Goal: Information Seeking & Learning: Learn about a topic

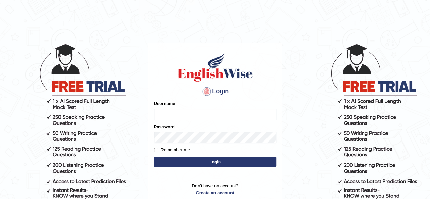
drag, startPoint x: 0, startPoint y: 0, endPoint x: 198, endPoint y: 115, distance: 228.8
click at [198, 115] on input "Username" at bounding box center [215, 114] width 122 height 12
type input "Damanjit"
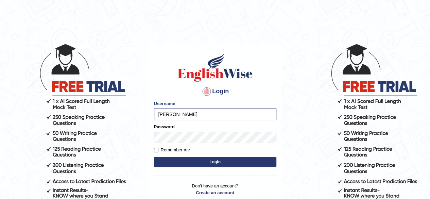
click at [184, 166] on button "Login" at bounding box center [215, 162] width 122 height 10
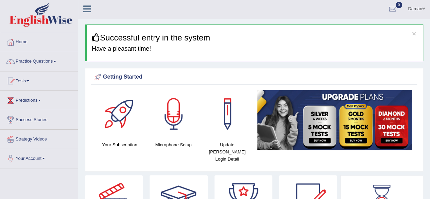
scroll to position [0, 0]
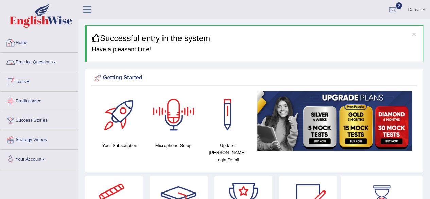
click at [37, 62] on link "Practice Questions" at bounding box center [39, 61] width 78 height 17
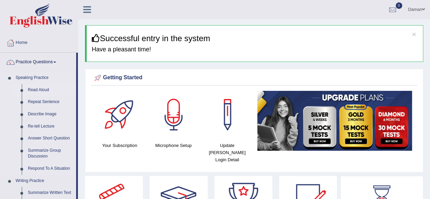
click at [39, 89] on link "Read Aloud" at bounding box center [50, 90] width 51 height 12
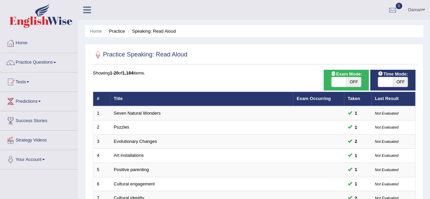
click at [39, 89] on li "Tests Take Practice Sectional Test Take Mock Test History" at bounding box center [39, 81] width 78 height 19
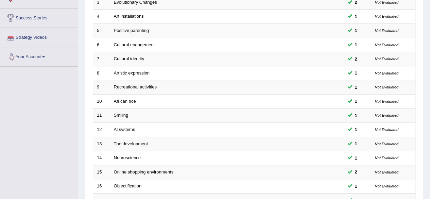
scroll to position [248, 0]
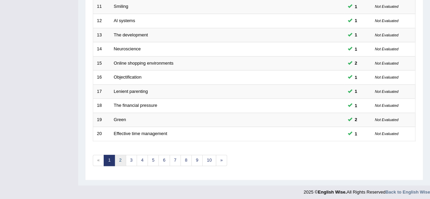
click at [118, 158] on link "2" at bounding box center [120, 160] width 11 height 11
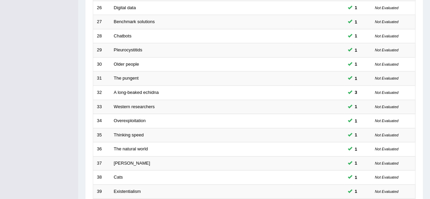
scroll to position [248, 0]
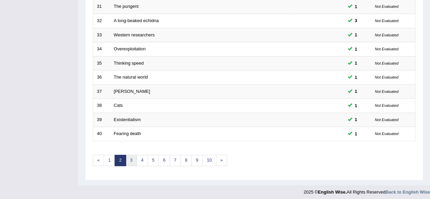
click at [131, 158] on link "3" at bounding box center [131, 160] width 11 height 11
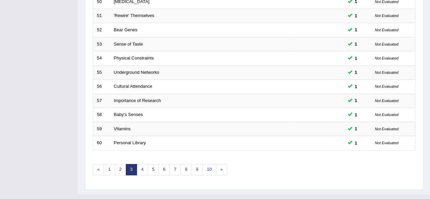
scroll to position [248, 0]
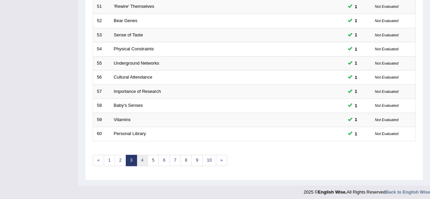
click at [140, 159] on link "4" at bounding box center [142, 160] width 11 height 11
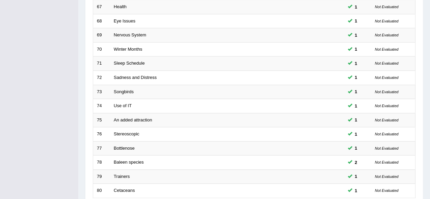
scroll to position [248, 0]
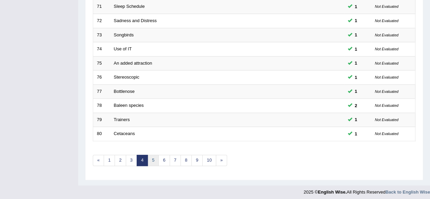
click at [154, 161] on link "5" at bounding box center [153, 160] width 11 height 11
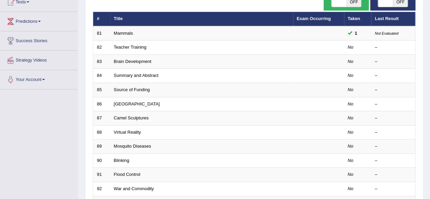
scroll to position [80, 0]
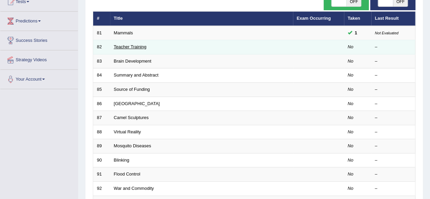
click at [126, 47] on link "Teacher Training" at bounding box center [130, 46] width 33 height 5
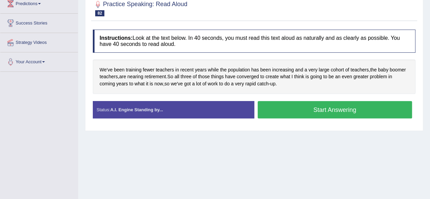
scroll to position [98, 0]
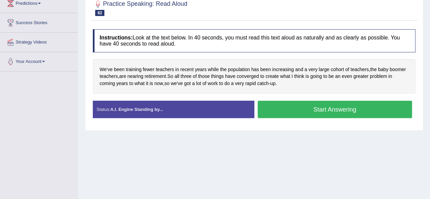
click at [326, 110] on button "Start Answering" at bounding box center [335, 109] width 155 height 17
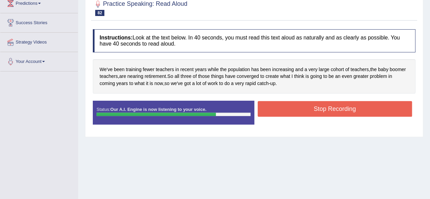
click at [326, 110] on button "Stop Recording" at bounding box center [335, 109] width 155 height 16
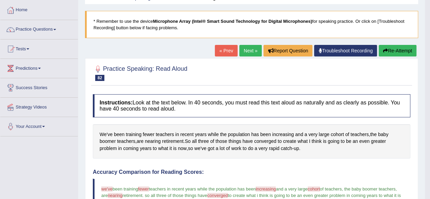
scroll to position [33, 0]
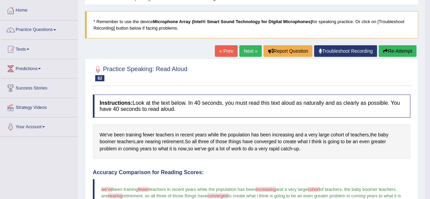
click at [251, 51] on link "Next »" at bounding box center [250, 51] width 22 height 12
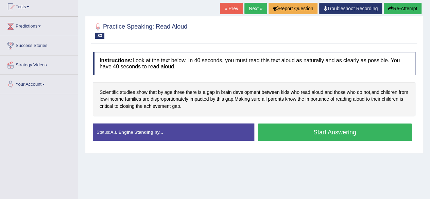
scroll to position [75, 0]
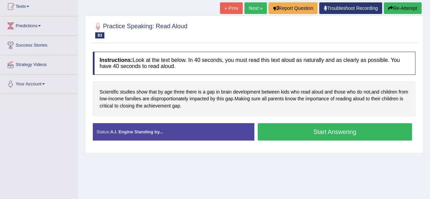
click at [305, 130] on button "Start Answering" at bounding box center [335, 131] width 155 height 17
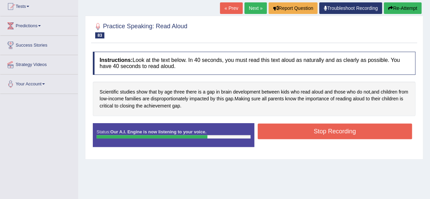
click at [305, 130] on button "Stop Recording" at bounding box center [335, 131] width 155 height 16
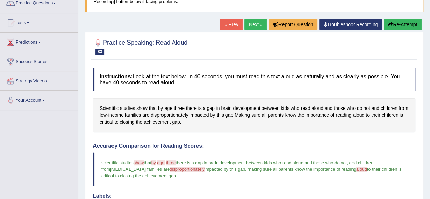
scroll to position [59, 0]
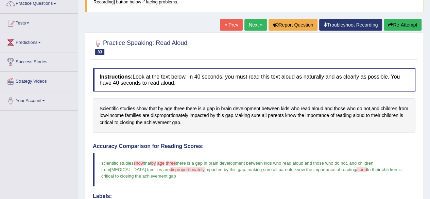
click at [256, 26] on link "Next »" at bounding box center [255, 25] width 22 height 12
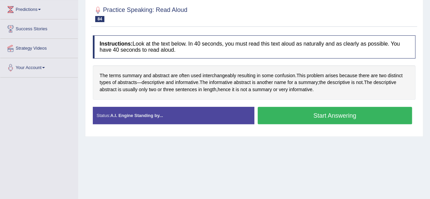
scroll to position [101, 0]
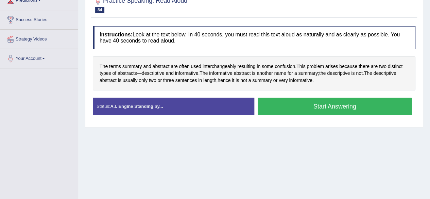
click at [301, 105] on button "Start Answering" at bounding box center [335, 106] width 155 height 17
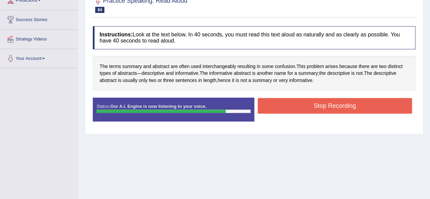
click at [301, 105] on button "Stop Recording" at bounding box center [335, 106] width 155 height 16
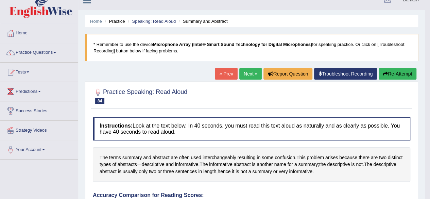
scroll to position [7, 0]
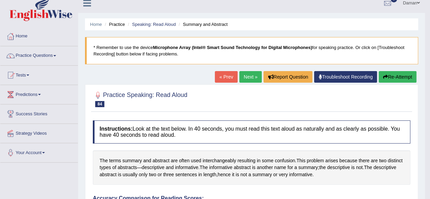
click at [252, 76] on link "Next »" at bounding box center [250, 77] width 22 height 12
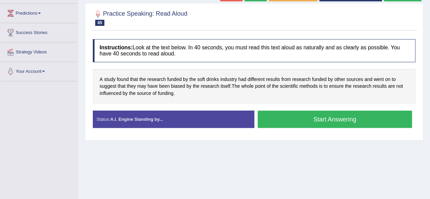
scroll to position [88, 0]
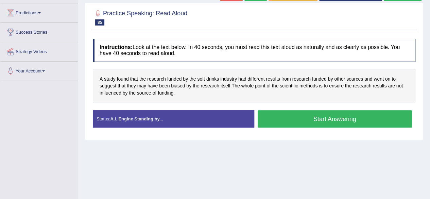
click at [288, 119] on button "Start Answering" at bounding box center [335, 118] width 155 height 17
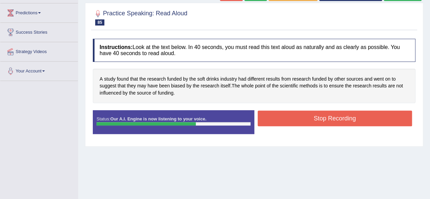
click at [288, 119] on button "Stop Recording" at bounding box center [335, 118] width 155 height 16
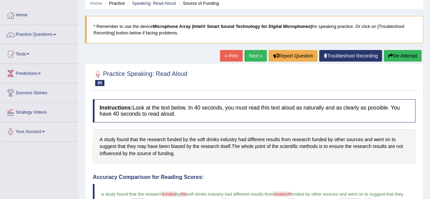
scroll to position [27, 0]
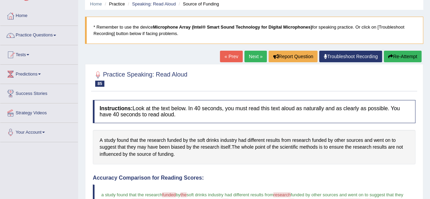
click at [253, 58] on link "Next »" at bounding box center [255, 57] width 22 height 12
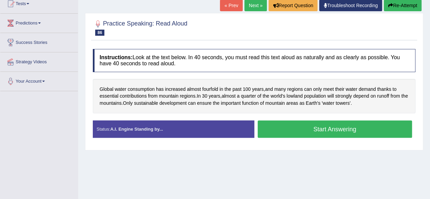
click at [290, 129] on button "Start Answering" at bounding box center [335, 128] width 155 height 17
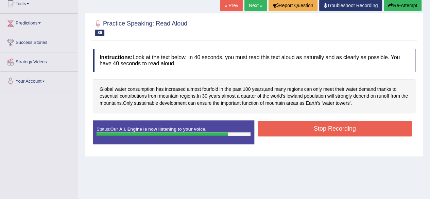
click at [290, 129] on button "Stop Recording" at bounding box center [335, 129] width 155 height 16
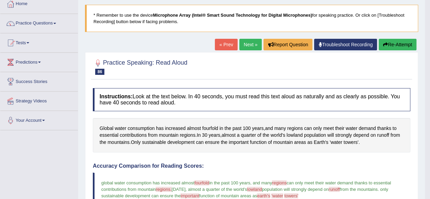
scroll to position [38, 0]
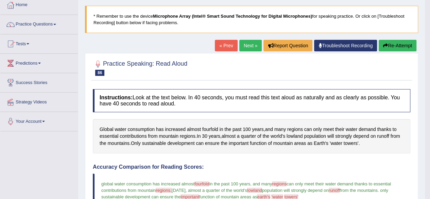
click at [252, 47] on link "Next »" at bounding box center [250, 46] width 22 height 12
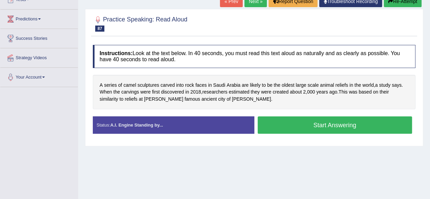
scroll to position [89, 0]
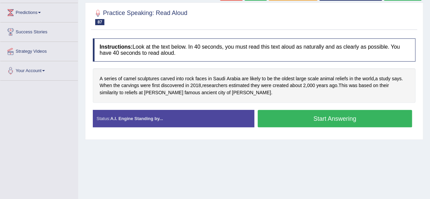
click at [300, 117] on button "Start Answering" at bounding box center [335, 118] width 155 height 17
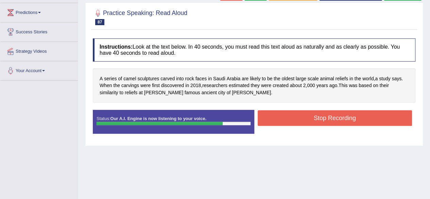
click at [300, 117] on button "Stop Recording" at bounding box center [335, 118] width 155 height 16
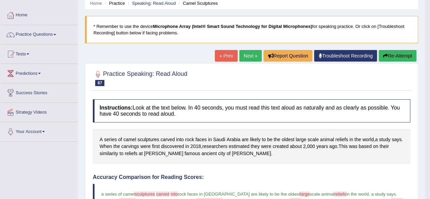
scroll to position [28, 0]
click at [246, 55] on link "Next »" at bounding box center [250, 56] width 22 height 12
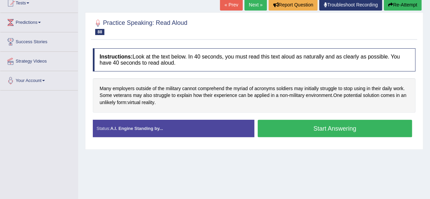
click at [285, 130] on button "Start Answering" at bounding box center [335, 128] width 155 height 17
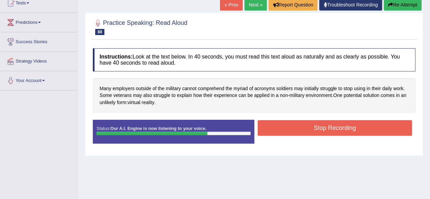
click at [285, 130] on button "Stop Recording" at bounding box center [335, 128] width 155 height 16
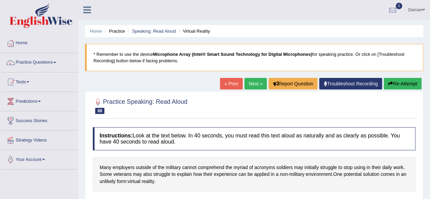
scroll to position [0, 0]
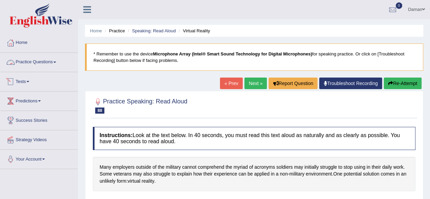
click at [44, 65] on link "Practice Questions" at bounding box center [39, 61] width 78 height 17
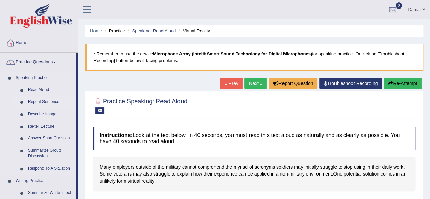
click at [48, 102] on link "Repeat Sentence" at bounding box center [50, 102] width 51 height 12
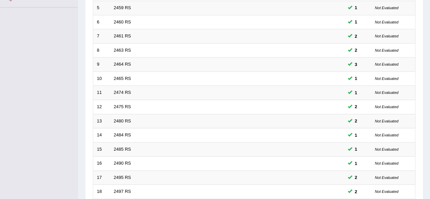
scroll to position [248, 0]
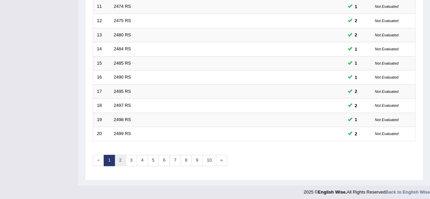
click at [120, 161] on link "2" at bounding box center [120, 160] width 11 height 11
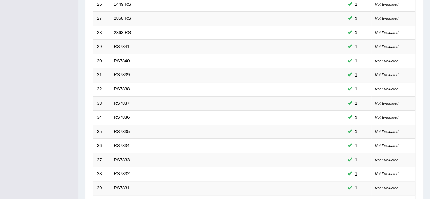
scroll to position [248, 0]
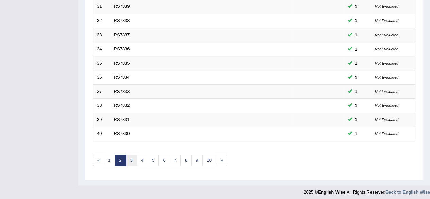
click at [128, 155] on link "3" at bounding box center [131, 160] width 11 height 11
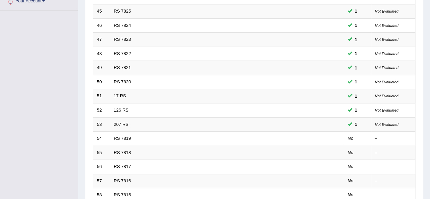
scroll to position [159, 0]
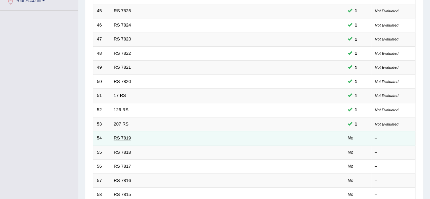
click at [124, 135] on link "RS 7819" at bounding box center [122, 137] width 17 height 5
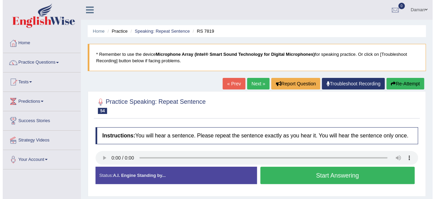
scroll to position [31, 0]
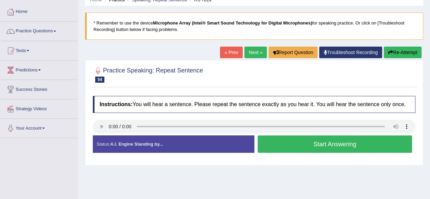
click at [335, 145] on button "Start Answering" at bounding box center [335, 143] width 155 height 17
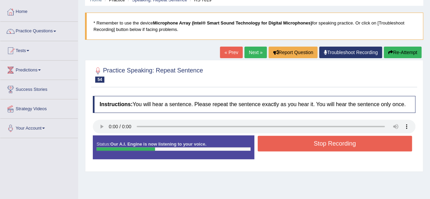
click at [335, 145] on button "Stop Recording" at bounding box center [335, 144] width 155 height 16
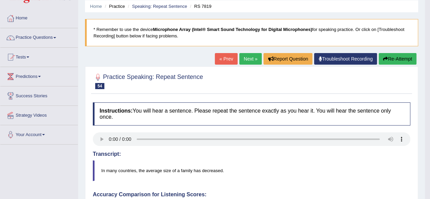
scroll to position [18, 0]
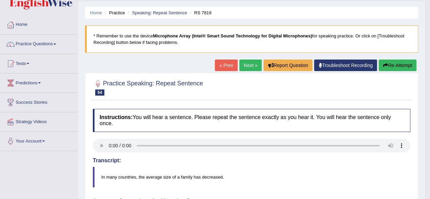
click at [253, 65] on link "Next »" at bounding box center [250, 65] width 22 height 12
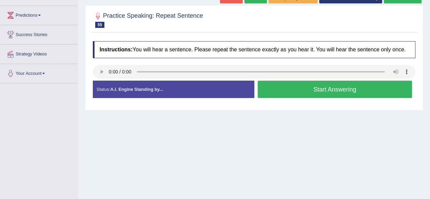
scroll to position [86, 0]
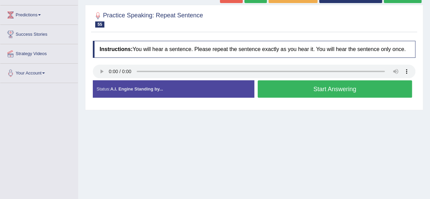
click at [331, 91] on button "Start Answering" at bounding box center [335, 88] width 155 height 17
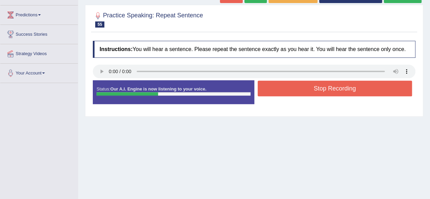
click at [331, 91] on button "Stop Recording" at bounding box center [335, 89] width 155 height 16
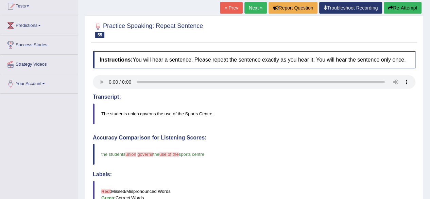
scroll to position [54, 0]
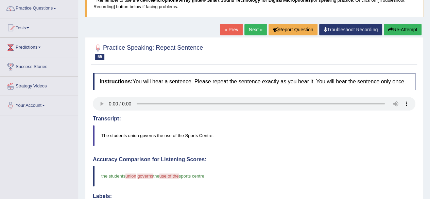
click at [254, 30] on link "Next »" at bounding box center [255, 30] width 22 height 12
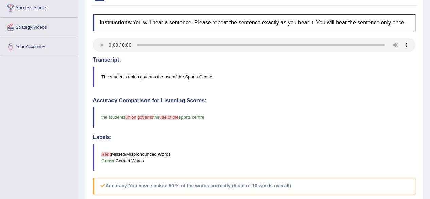
scroll to position [113, 0]
click at [194, 94] on div "Instructions: You will hear a sentence. Please repeat the sentence exactly as y…" at bounding box center [254, 169] width 326 height 316
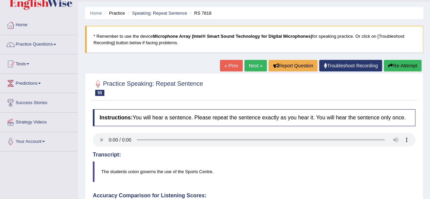
scroll to position [18, 0]
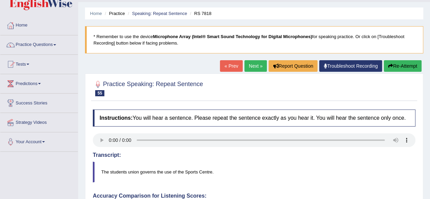
click at [250, 64] on link "Next »" at bounding box center [255, 66] width 22 height 12
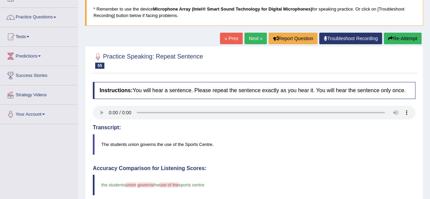
scroll to position [18, 0]
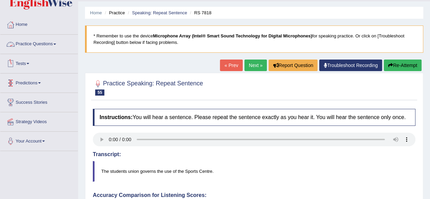
click at [45, 41] on link "Practice Questions" at bounding box center [39, 43] width 78 height 17
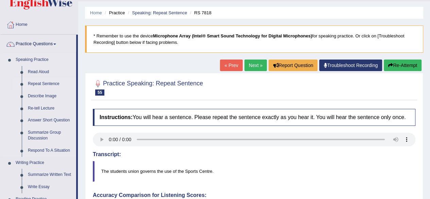
click at [47, 85] on link "Repeat Sentence" at bounding box center [50, 84] width 51 height 12
click at [39, 83] on link "Repeat Sentence" at bounding box center [50, 84] width 51 height 12
click at [226, 66] on link "« Prev" at bounding box center [231, 65] width 22 height 12
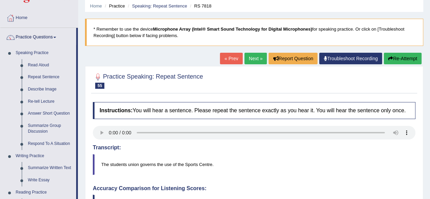
scroll to position [25, 0]
click at [255, 62] on link "Next »" at bounding box center [255, 59] width 22 height 12
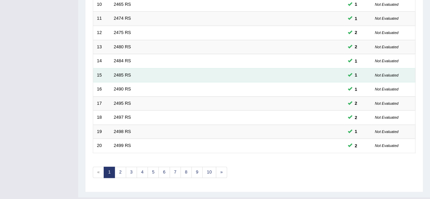
scroll to position [248, 0]
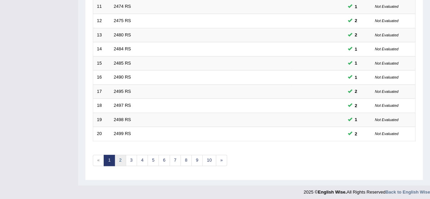
click at [121, 161] on link "2" at bounding box center [120, 160] width 11 height 11
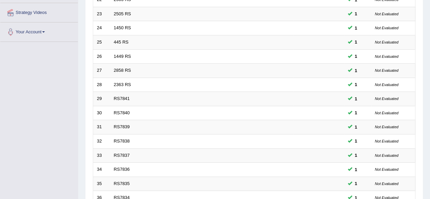
scroll to position [248, 0]
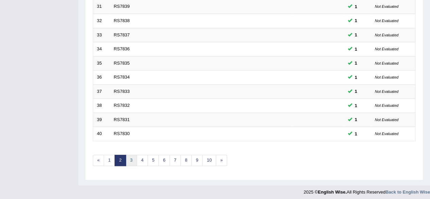
click at [129, 158] on link "3" at bounding box center [131, 160] width 11 height 11
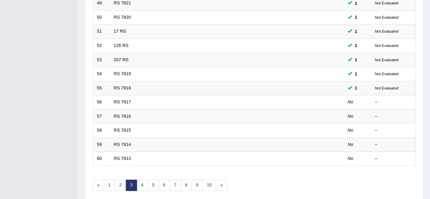
scroll to position [248, 0]
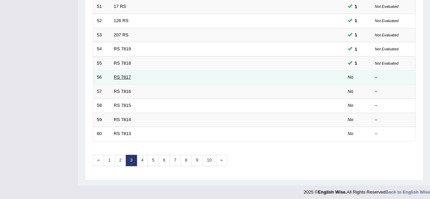
click at [120, 74] on link "RS 7817" at bounding box center [122, 76] width 17 height 5
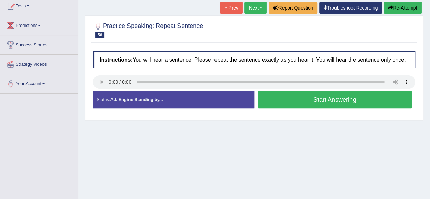
scroll to position [76, 0]
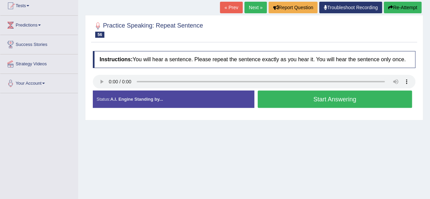
click at [322, 101] on button "Start Answering" at bounding box center [335, 98] width 155 height 17
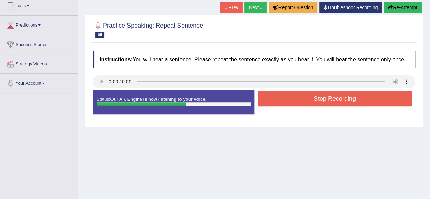
click at [322, 101] on button "Stop Recording" at bounding box center [335, 99] width 155 height 16
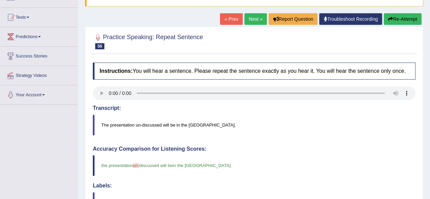
scroll to position [64, 0]
click at [255, 18] on link "Next »" at bounding box center [255, 20] width 22 height 12
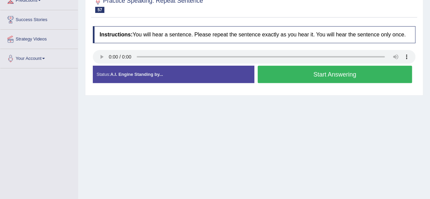
scroll to position [105, 0]
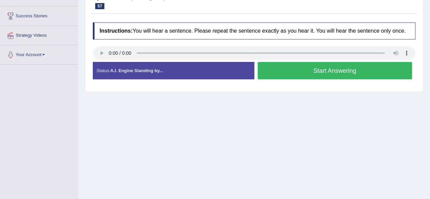
click at [330, 72] on button "Start Answering" at bounding box center [335, 70] width 155 height 17
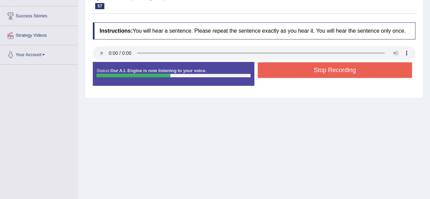
click at [330, 72] on button "Stop Recording" at bounding box center [335, 70] width 155 height 16
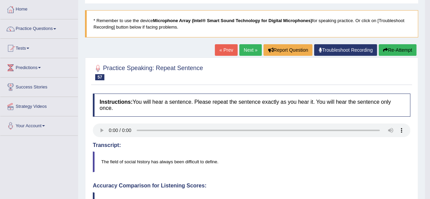
scroll to position [0, 0]
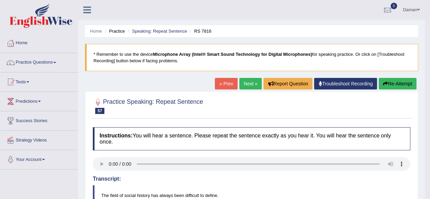
click at [252, 85] on link "Next »" at bounding box center [250, 84] width 22 height 12
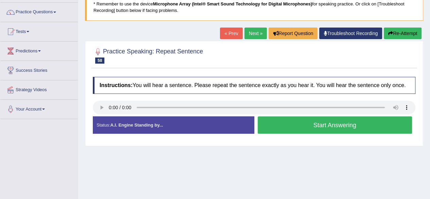
scroll to position [51, 0]
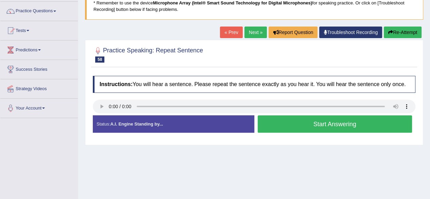
click at [320, 126] on button "Start Answering" at bounding box center [335, 123] width 155 height 17
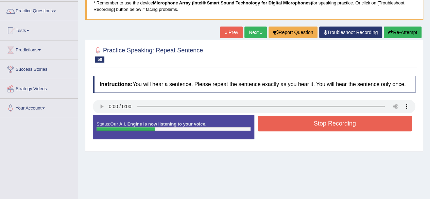
click at [320, 126] on button "Stop Recording" at bounding box center [335, 124] width 155 height 16
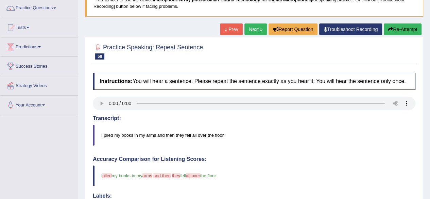
scroll to position [54, 0]
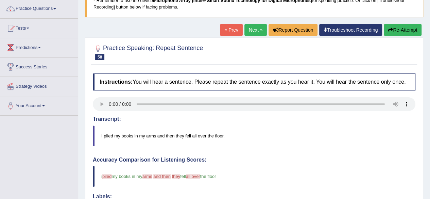
click at [256, 29] on link "Next »" at bounding box center [255, 30] width 22 height 12
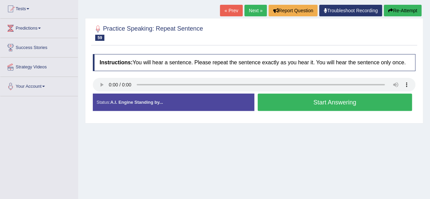
scroll to position [85, 0]
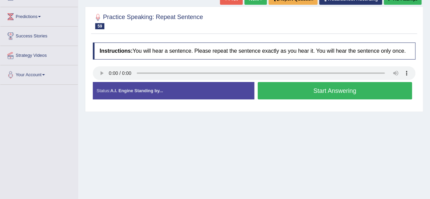
click at [327, 93] on button "Start Answering" at bounding box center [335, 90] width 155 height 17
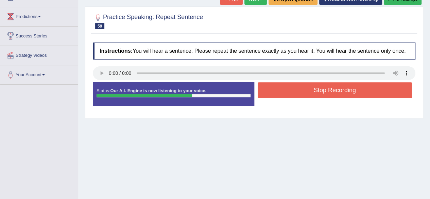
click at [327, 93] on button "Stop Recording" at bounding box center [335, 90] width 155 height 16
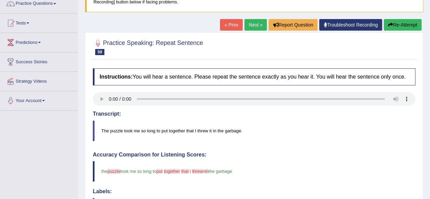
scroll to position [56, 0]
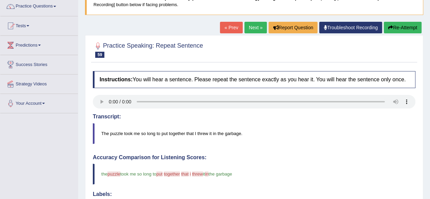
click at [254, 29] on link "Next »" at bounding box center [255, 28] width 22 height 12
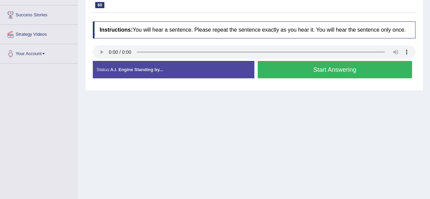
scroll to position [107, 0]
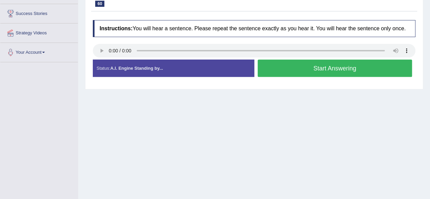
click at [318, 69] on button "Start Answering" at bounding box center [335, 67] width 155 height 17
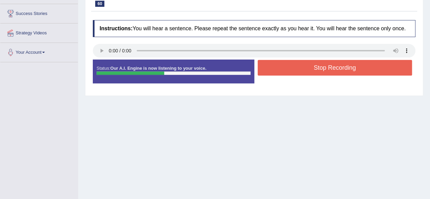
click at [318, 69] on button "Stop Recording" at bounding box center [335, 68] width 155 height 16
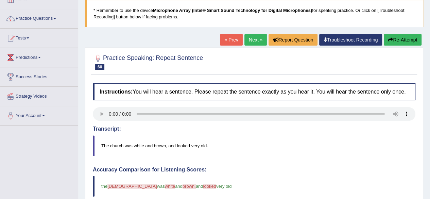
scroll to position [44, 0]
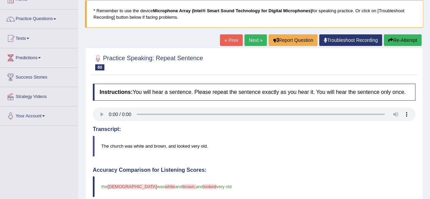
click at [254, 39] on link "Next »" at bounding box center [255, 40] width 22 height 12
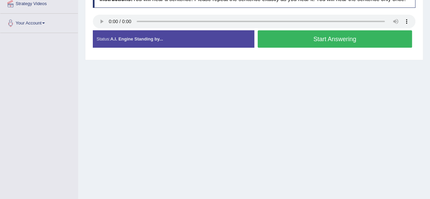
scroll to position [137, 0]
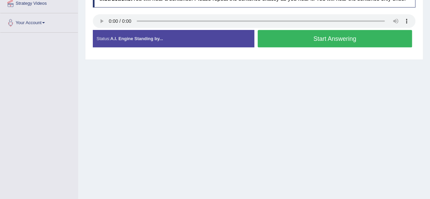
click at [339, 40] on button "Start Answering" at bounding box center [335, 38] width 155 height 17
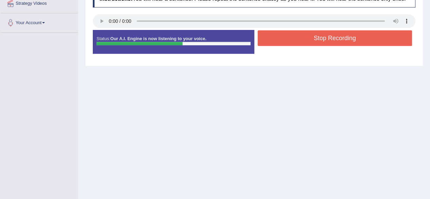
click at [339, 40] on button "Stop Recording" at bounding box center [335, 38] width 155 height 16
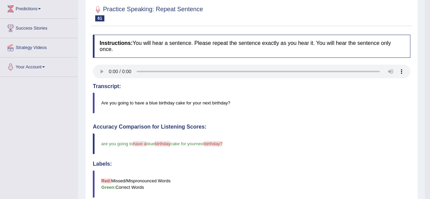
scroll to position [33, 0]
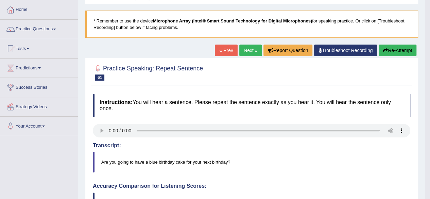
click at [250, 48] on link "Next »" at bounding box center [250, 51] width 22 height 12
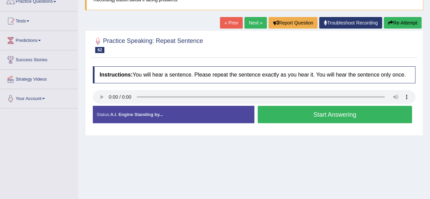
scroll to position [64, 0]
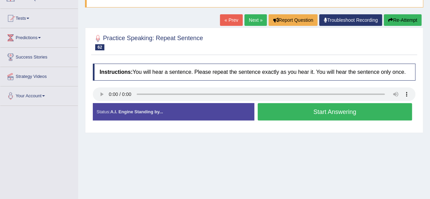
click at [298, 115] on button "Start Answering" at bounding box center [335, 111] width 155 height 17
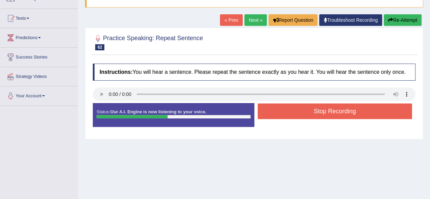
click at [298, 115] on button "Stop Recording" at bounding box center [335, 111] width 155 height 16
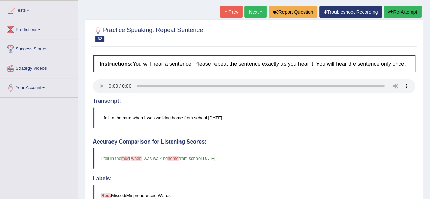
scroll to position [71, 0]
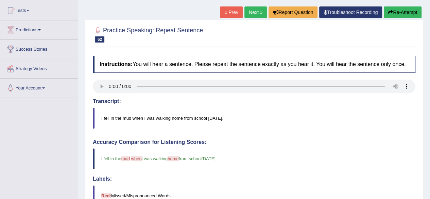
click at [254, 13] on link "Next »" at bounding box center [255, 12] width 22 height 12
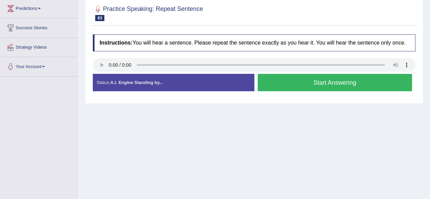
scroll to position [96, 0]
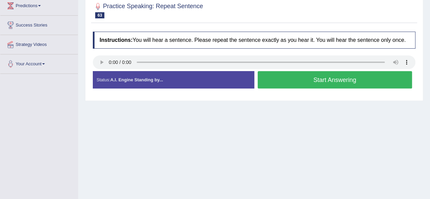
click at [317, 76] on button "Start Answering" at bounding box center [335, 79] width 155 height 17
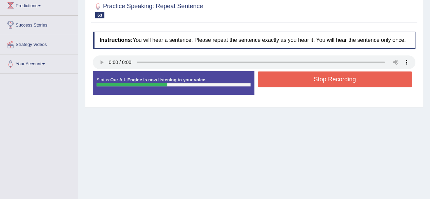
click at [317, 76] on button "Stop Recording" at bounding box center [335, 79] width 155 height 16
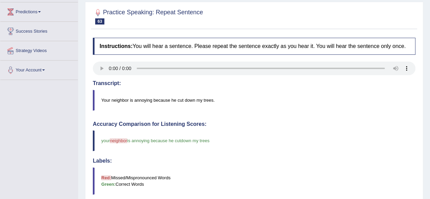
scroll to position [59, 0]
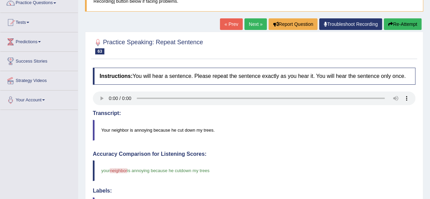
click at [255, 24] on link "Next »" at bounding box center [255, 24] width 22 height 12
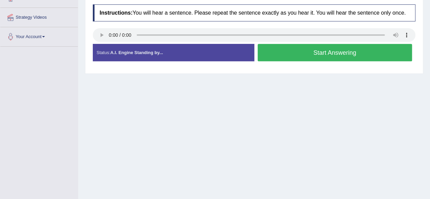
scroll to position [125, 0]
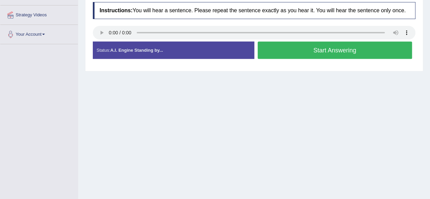
click at [332, 51] on button "Start Answering" at bounding box center [335, 49] width 155 height 17
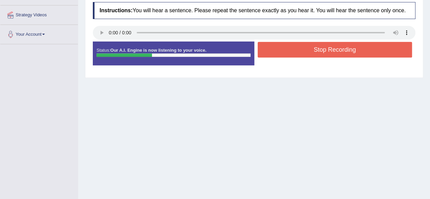
click at [332, 51] on button "Stop Recording" at bounding box center [335, 50] width 155 height 16
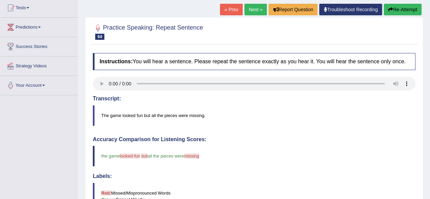
scroll to position [73, 0]
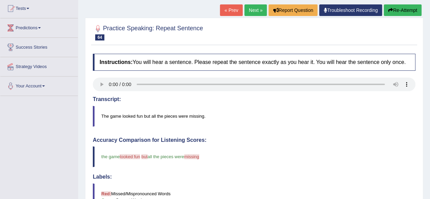
click at [255, 11] on link "Next »" at bounding box center [255, 10] width 22 height 12
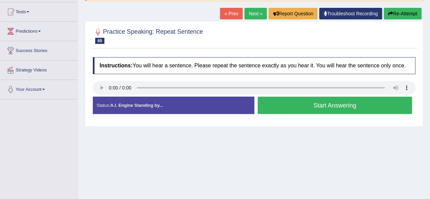
scroll to position [73, 0]
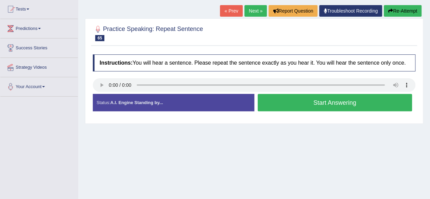
click at [311, 99] on button "Start Answering" at bounding box center [335, 102] width 155 height 17
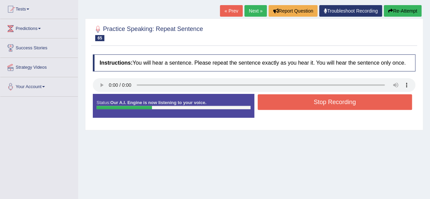
click at [311, 99] on button "Stop Recording" at bounding box center [335, 102] width 155 height 16
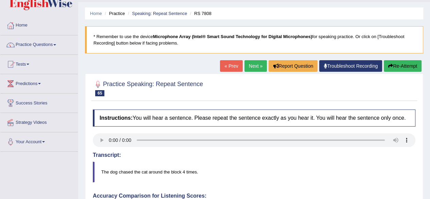
scroll to position [17, 0]
click at [251, 64] on link "Next »" at bounding box center [255, 67] width 22 height 12
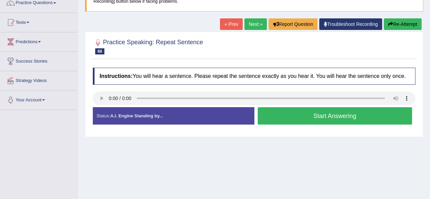
scroll to position [60, 0]
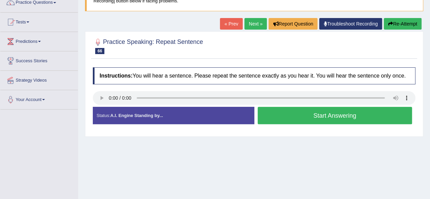
click at [310, 114] on button "Start Answering" at bounding box center [335, 115] width 155 height 17
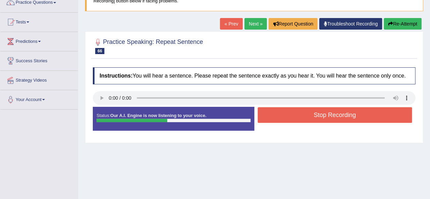
click at [310, 114] on button "Stop Recording" at bounding box center [335, 115] width 155 height 16
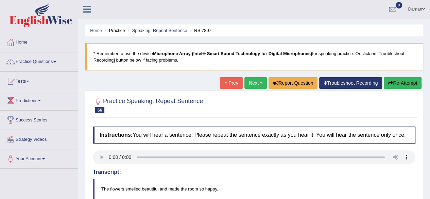
scroll to position [0, 0]
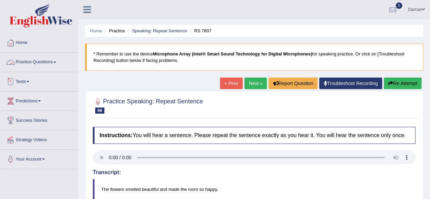
click at [41, 61] on link "Practice Questions" at bounding box center [39, 61] width 78 height 17
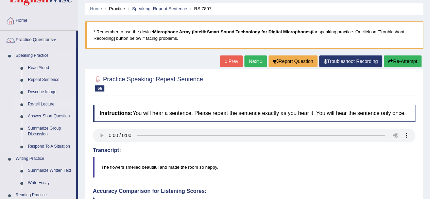
scroll to position [23, 0]
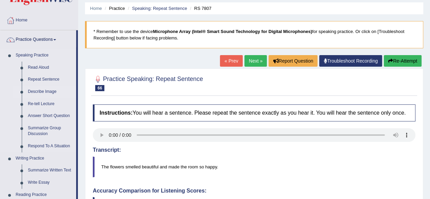
click at [42, 91] on link "Describe Image" at bounding box center [50, 92] width 51 height 12
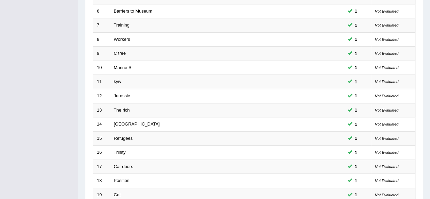
scroll to position [248, 0]
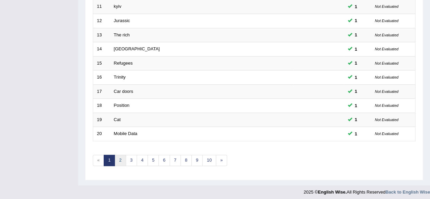
click at [119, 158] on link "2" at bounding box center [120, 160] width 11 height 11
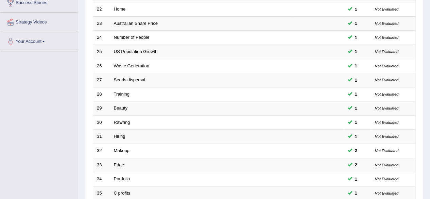
scroll to position [248, 0]
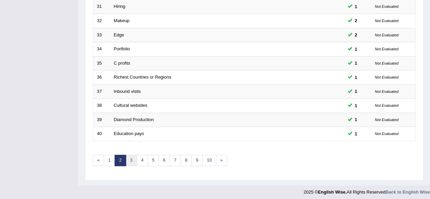
click at [130, 160] on link "3" at bounding box center [131, 160] width 11 height 11
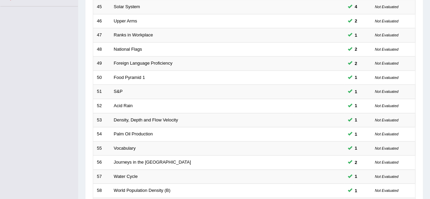
scroll to position [248, 0]
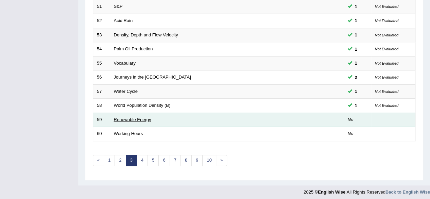
click at [124, 117] on link "Renewable Energy" at bounding box center [132, 119] width 37 height 5
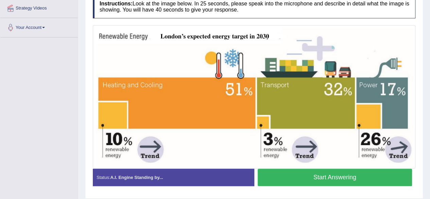
scroll to position [132, 0]
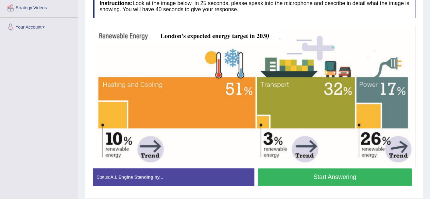
click at [323, 176] on button "Start Answering" at bounding box center [335, 176] width 155 height 17
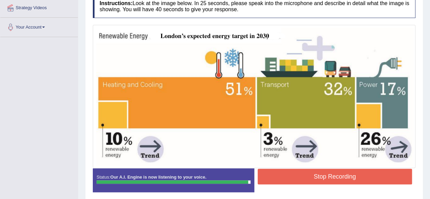
click at [323, 176] on button "Stop Recording" at bounding box center [335, 177] width 155 height 16
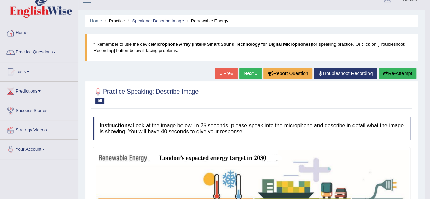
scroll to position [0, 0]
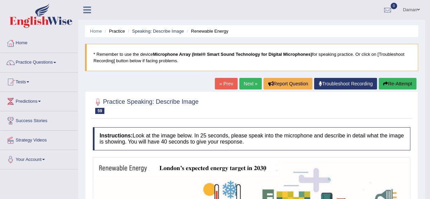
click at [247, 80] on link "Next »" at bounding box center [250, 84] width 22 height 12
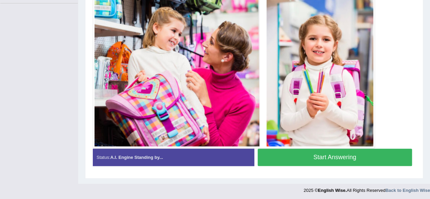
scroll to position [166, 0]
click at [313, 157] on button "Start Answering" at bounding box center [335, 157] width 155 height 17
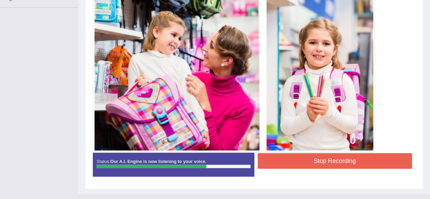
scroll to position [164, 0]
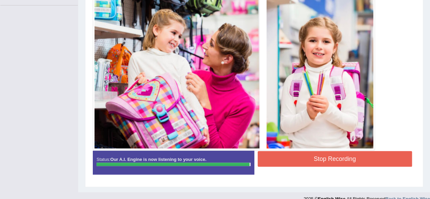
click at [350, 154] on button "Stop Recording" at bounding box center [335, 159] width 155 height 16
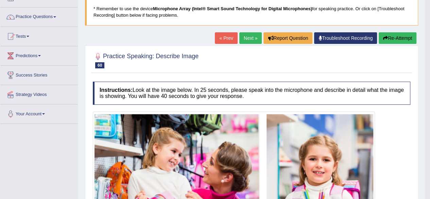
scroll to position [0, 0]
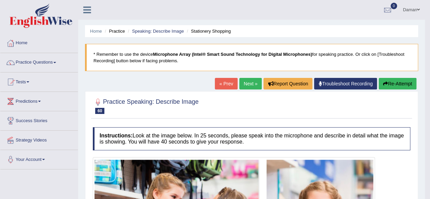
click at [250, 83] on link "Next »" at bounding box center [250, 84] width 22 height 12
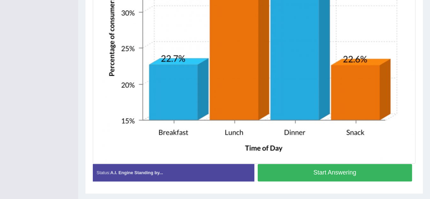
scroll to position [316, 0]
click at [320, 176] on button "Start Answering" at bounding box center [335, 172] width 155 height 17
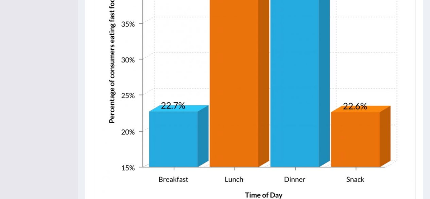
scroll to position [339, 0]
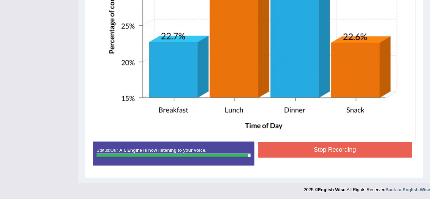
click at [369, 152] on button "Stop Recording" at bounding box center [335, 150] width 155 height 16
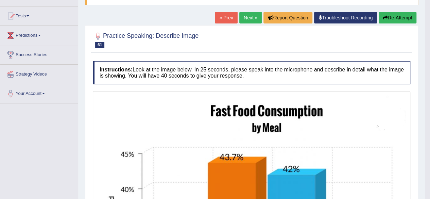
scroll to position [63, 0]
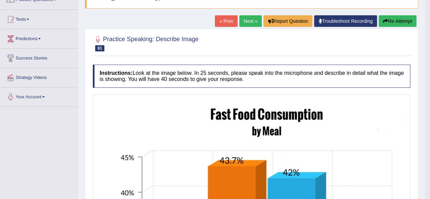
click at [245, 23] on link "Next »" at bounding box center [250, 21] width 22 height 12
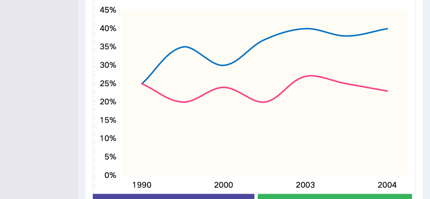
scroll to position [244, 0]
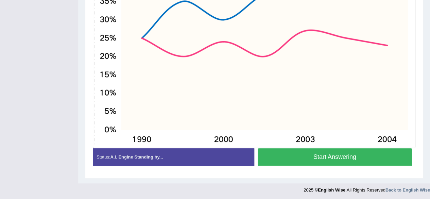
click at [285, 154] on button "Start Answering" at bounding box center [335, 156] width 155 height 17
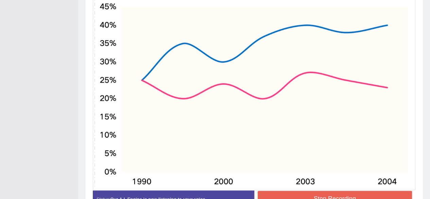
scroll to position [250, 0]
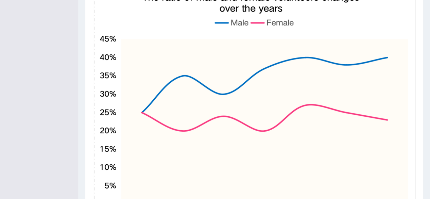
scroll to position [0, 0]
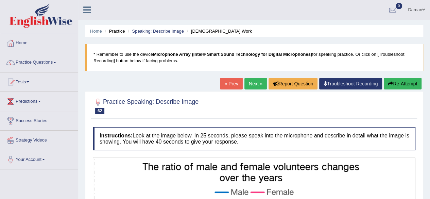
click at [250, 83] on link "Next »" at bounding box center [255, 84] width 22 height 12
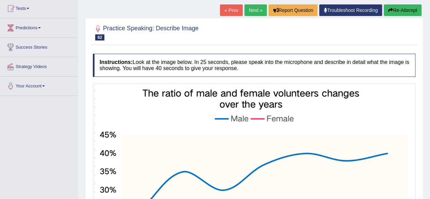
scroll to position [106, 0]
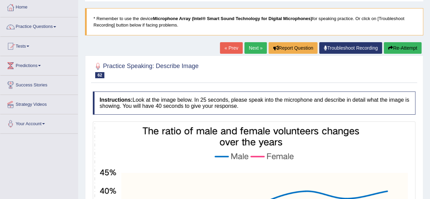
scroll to position [2, 0]
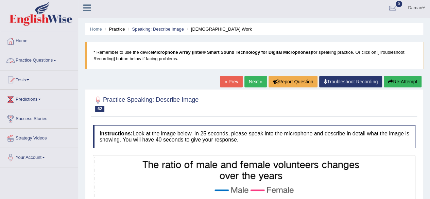
click at [46, 59] on link "Practice Questions" at bounding box center [39, 59] width 78 height 17
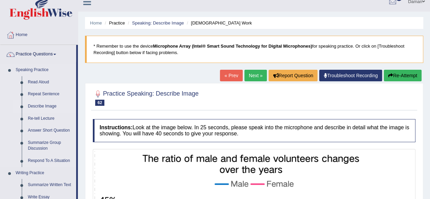
scroll to position [10, 0]
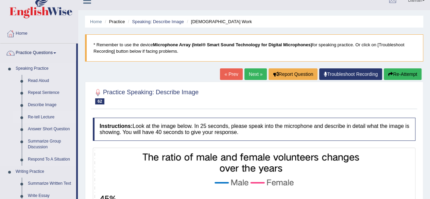
click at [41, 117] on link "Re-tell Lecture" at bounding box center [50, 117] width 51 height 12
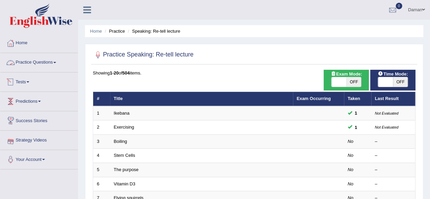
click at [36, 64] on link "Practice Questions" at bounding box center [39, 61] width 78 height 17
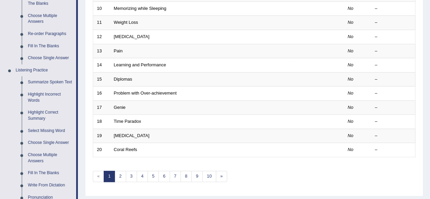
scroll to position [233, 0]
click at [32, 96] on link "Highlight Incorrect Words" at bounding box center [50, 97] width 51 height 18
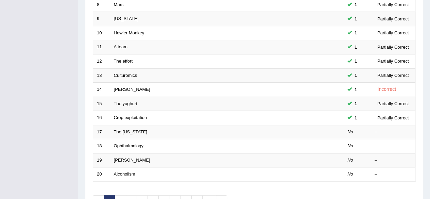
scroll to position [209, 0]
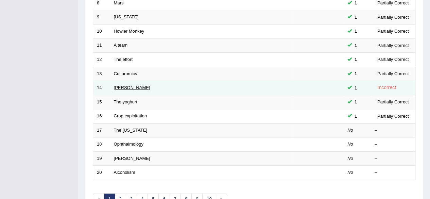
click at [120, 87] on link "[PERSON_NAME]" at bounding box center [132, 87] width 36 height 5
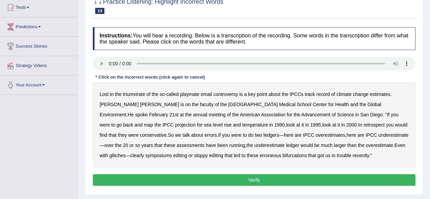
scroll to position [75, 0]
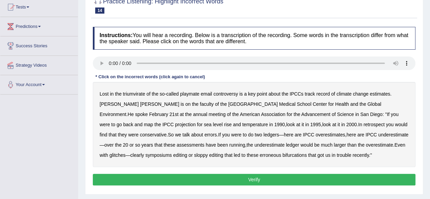
click at [167, 132] on b "conservative" at bounding box center [153, 134] width 27 height 5
click at [173, 155] on b "editing" at bounding box center [180, 154] width 14 height 5
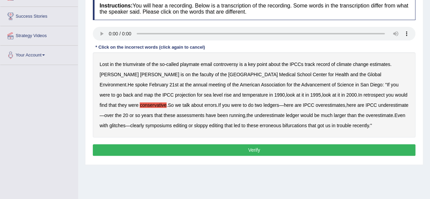
scroll to position [109, 0]
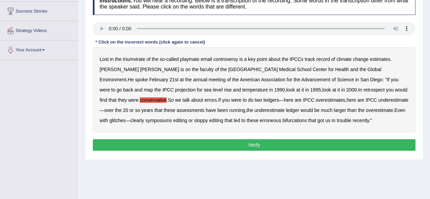
click at [299, 144] on button "Verify" at bounding box center [254, 145] width 323 height 12
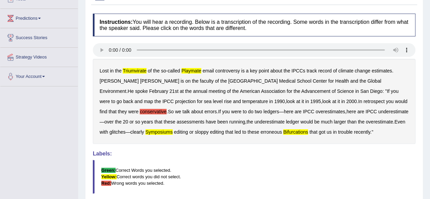
scroll to position [82, 0]
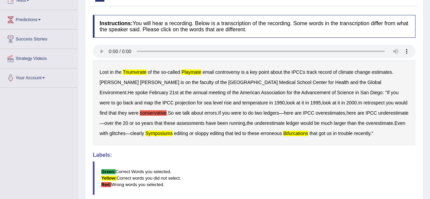
click at [136, 71] on b "triumvirate" at bounding box center [135, 71] width 24 height 5
click at [193, 71] on b "playmate" at bounding box center [192, 71] width 20 height 5
click at [283, 133] on b "bifurcations" at bounding box center [295, 133] width 25 height 5
click at [173, 131] on b "symposiums" at bounding box center [158, 133] width 27 height 5
click at [167, 110] on b "conservative" at bounding box center [153, 112] width 27 height 5
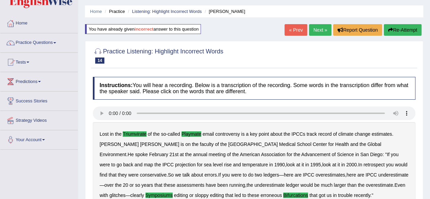
scroll to position [18, 0]
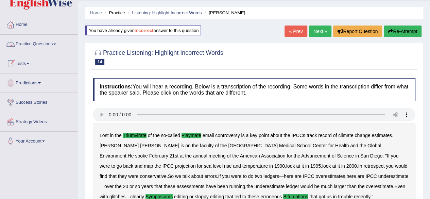
click at [41, 41] on link "Practice Questions" at bounding box center [39, 43] width 78 height 17
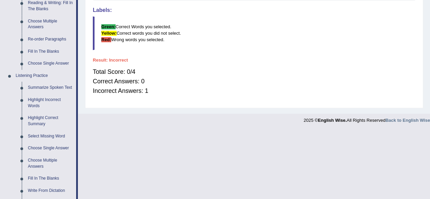
scroll to position [229, 0]
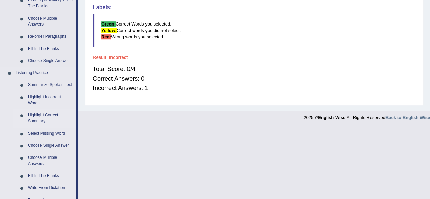
click at [37, 114] on link "Highlight Correct Summary" at bounding box center [50, 118] width 51 height 18
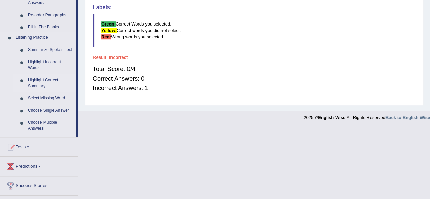
scroll to position [198, 0]
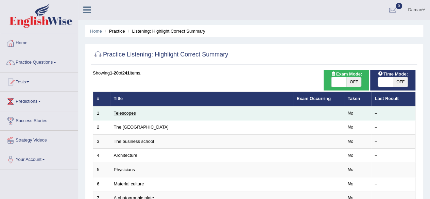
click at [128, 114] on link "Telescopes" at bounding box center [125, 112] width 22 height 5
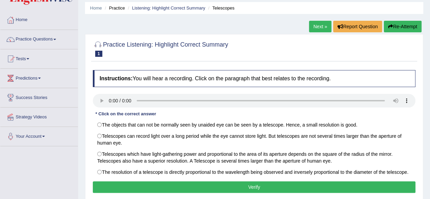
scroll to position [64, 0]
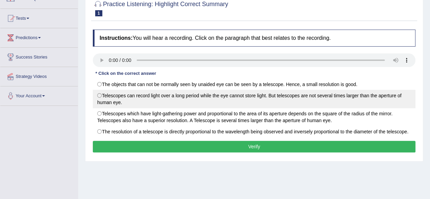
click at [100, 95] on label "Telescopes can record light over a long period while the eye cannot store light…" at bounding box center [254, 99] width 323 height 18
radio input "true"
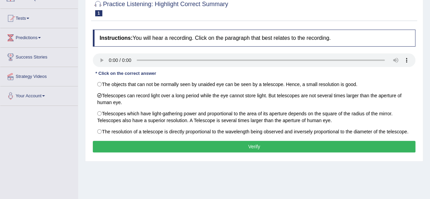
click at [195, 148] on button "Verify" at bounding box center [254, 147] width 323 height 12
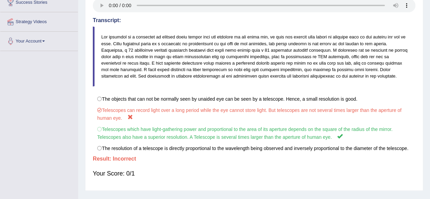
scroll to position [0, 0]
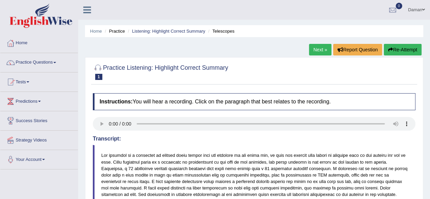
click at [318, 50] on link "Next »" at bounding box center [320, 50] width 22 height 12
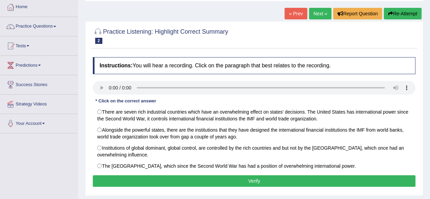
scroll to position [40, 0]
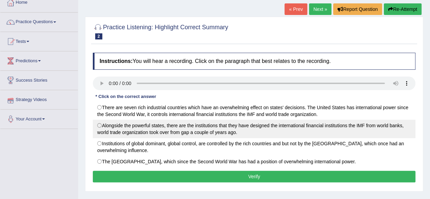
click at [99, 126] on label "Alongside the powerful states, there are the institutions that they have design…" at bounding box center [254, 129] width 323 height 18
radio input "true"
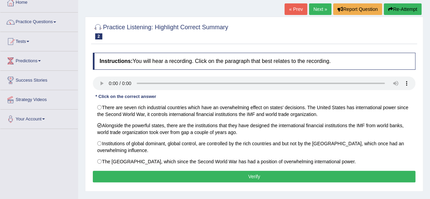
click at [189, 176] on button "Verify" at bounding box center [254, 177] width 323 height 12
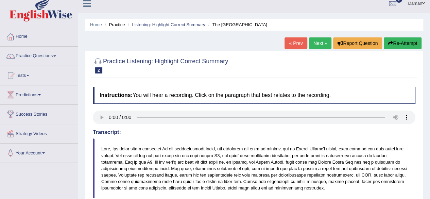
scroll to position [0, 0]
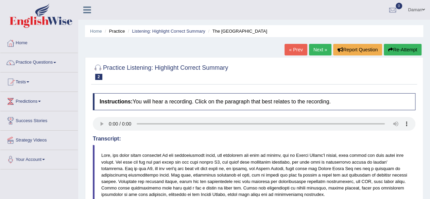
click at [317, 49] on link "Next »" at bounding box center [320, 50] width 22 height 12
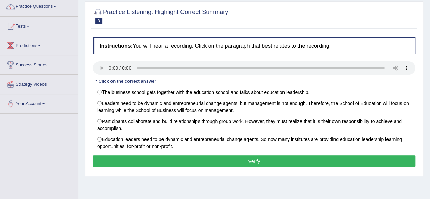
scroll to position [56, 0]
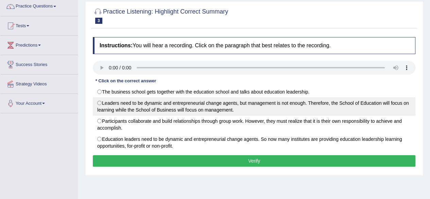
click at [98, 102] on label "Leaders need to be dynamic and entrepreneurial change agents, but management is…" at bounding box center [254, 106] width 323 height 18
radio input "true"
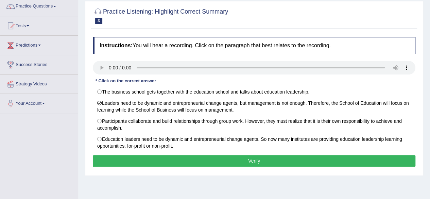
click at [277, 161] on button "Verify" at bounding box center [254, 161] width 323 height 12
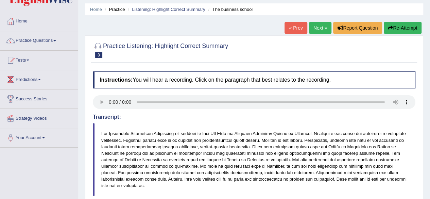
scroll to position [0, 0]
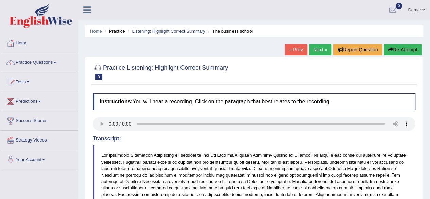
click at [316, 50] on link "Next »" at bounding box center [320, 50] width 22 height 12
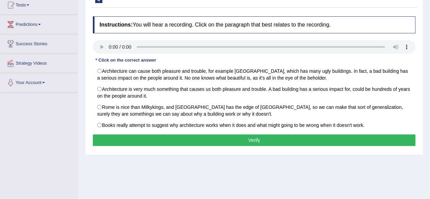
scroll to position [81, 0]
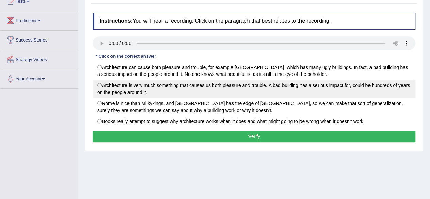
click at [99, 85] on label "Architecture is very much something that causes us both pleasure and trouble. A…" at bounding box center [254, 89] width 323 height 18
radio input "true"
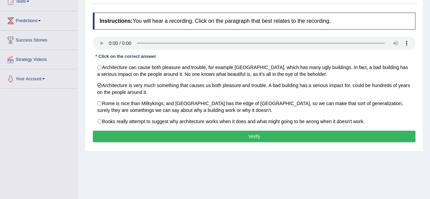
click at [249, 136] on button "Verify" at bounding box center [254, 137] width 323 height 12
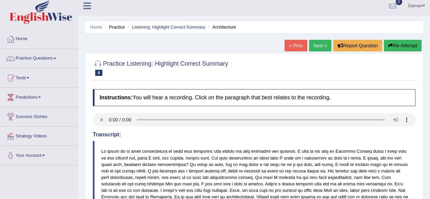
scroll to position [0, 0]
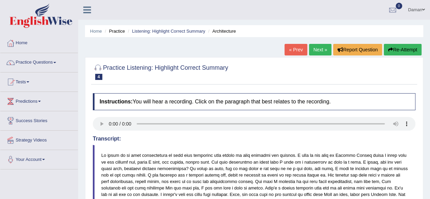
click at [320, 52] on link "Next »" at bounding box center [320, 50] width 22 height 12
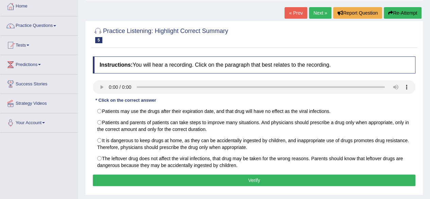
scroll to position [40, 0]
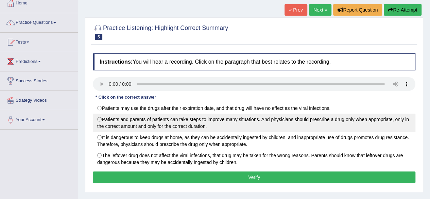
click at [100, 118] on label "Patients and parents of patients can take steps to improve many situations. And…" at bounding box center [254, 123] width 323 height 18
radio input "true"
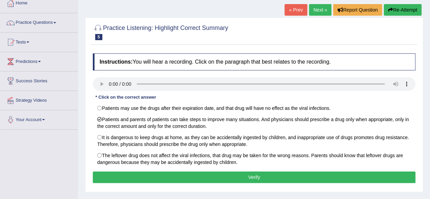
click at [183, 177] on button "Verify" at bounding box center [254, 177] width 323 height 12
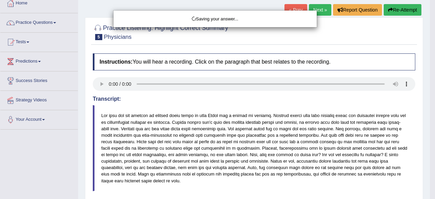
click at [44, 22] on div "Saving your answer..." at bounding box center [217, 99] width 435 height 199
click at [40, 22] on div "Saving your answer..." at bounding box center [217, 99] width 435 height 199
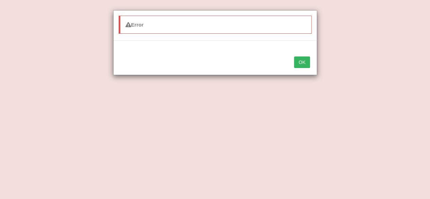
click at [304, 61] on button "OK" at bounding box center [302, 62] width 16 height 12
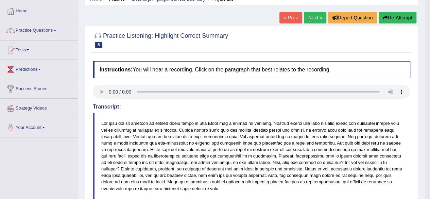
scroll to position [30, 0]
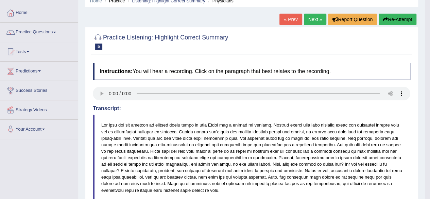
click at [316, 19] on link "Next »" at bounding box center [315, 20] width 22 height 12
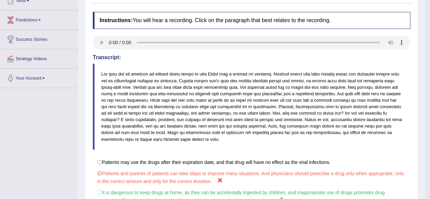
scroll to position [0, 0]
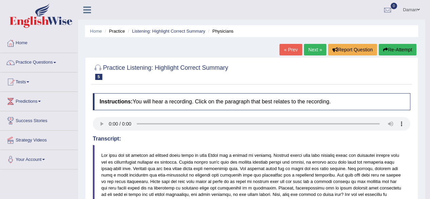
click at [32, 65] on link "Practice Questions" at bounding box center [39, 61] width 78 height 17
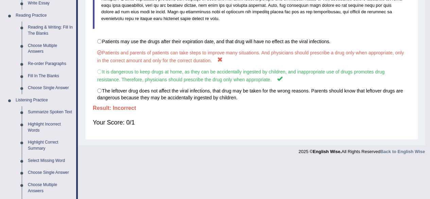
scroll to position [202, 0]
click at [36, 126] on link "Highlight Incorrect Words" at bounding box center [50, 127] width 51 height 18
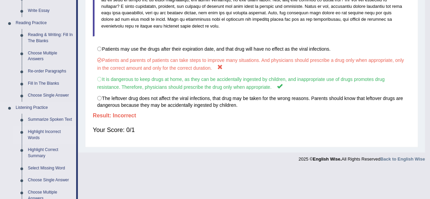
scroll to position [244, 0]
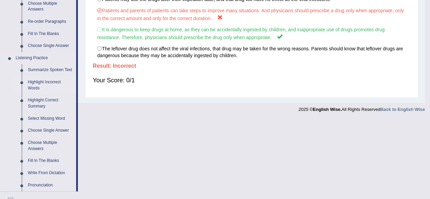
click at [38, 82] on link "Highlight Incorrect Words" at bounding box center [50, 85] width 51 height 18
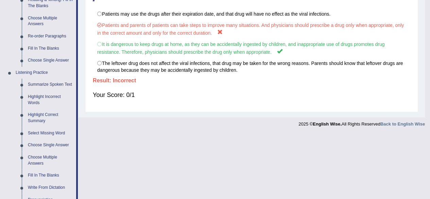
scroll to position [230, 0]
click at [35, 96] on link "Highlight Incorrect Words" at bounding box center [50, 99] width 51 height 18
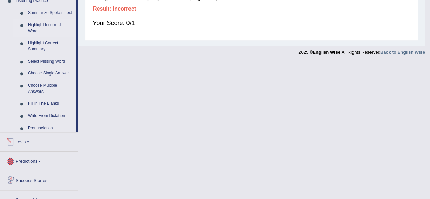
scroll to position [332, 0]
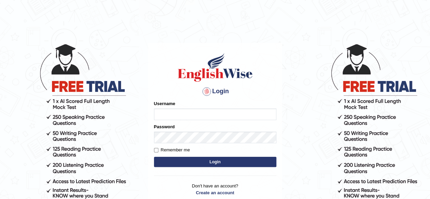
drag, startPoint x: 0, startPoint y: 0, endPoint x: 193, endPoint y: 115, distance: 224.9
click at [193, 115] on input "Username" at bounding box center [215, 114] width 122 height 12
type input "[PERSON_NAME]"
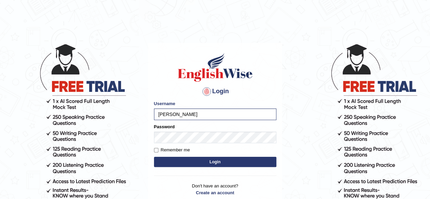
click at [202, 161] on button "Login" at bounding box center [215, 162] width 122 height 10
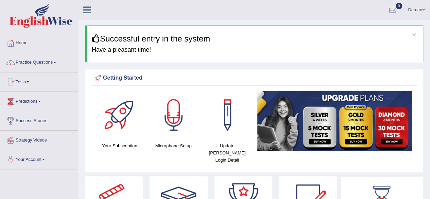
click at [49, 62] on link "Practice Questions" at bounding box center [39, 61] width 78 height 17
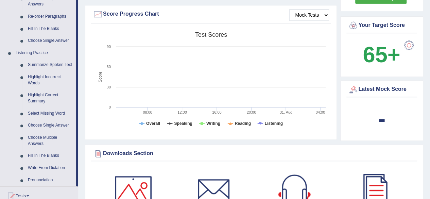
scroll to position [250, 0]
click at [38, 75] on link "Highlight Incorrect Words" at bounding box center [50, 80] width 51 height 18
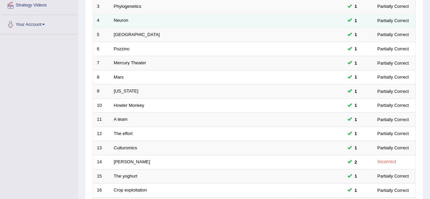
scroll to position [248, 0]
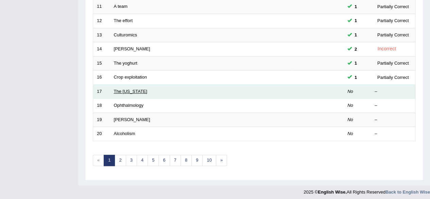
click at [122, 89] on link "The [US_STATE]" at bounding box center [131, 91] width 34 height 5
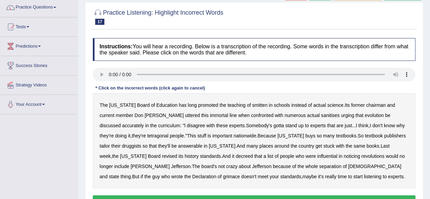
scroll to position [58, 0]
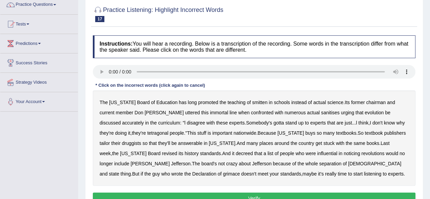
click at [252, 101] on b "smitten" at bounding box center [259, 102] width 15 height 5
click at [185, 113] on b "uttered" at bounding box center [192, 112] width 15 height 5
click at [147, 132] on b "tetragonal" at bounding box center [157, 132] width 21 height 5
click at [141, 140] on b "druggists" at bounding box center [131, 142] width 19 height 5
click at [344, 153] on b "noticing" at bounding box center [352, 153] width 16 height 5
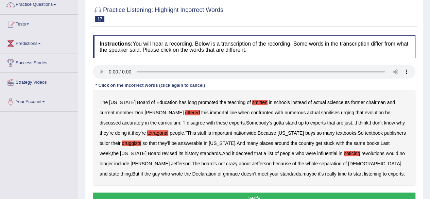
click at [240, 171] on b "grimace" at bounding box center [231, 173] width 17 height 5
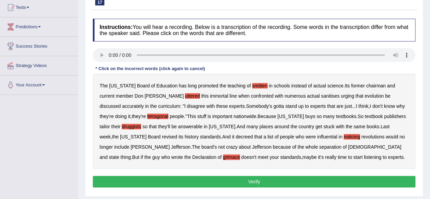
scroll to position [81, 0]
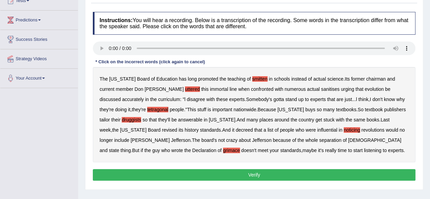
click at [245, 173] on button "Verify" at bounding box center [254, 175] width 323 height 12
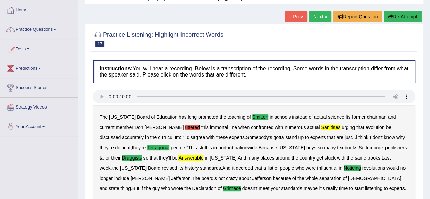
scroll to position [33, 0]
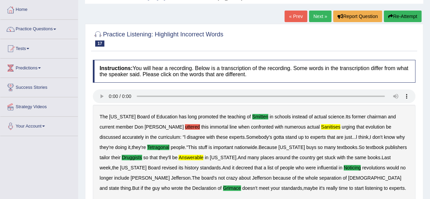
click at [322, 17] on link "Next »" at bounding box center [320, 17] width 22 height 12
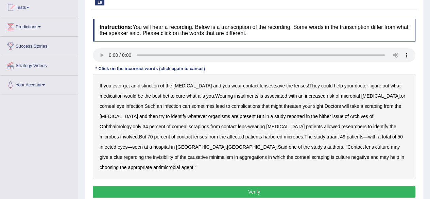
scroll to position [78, 0]
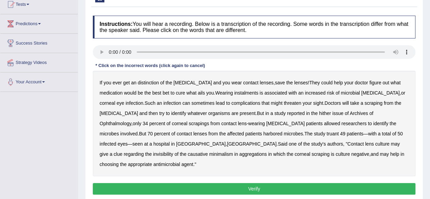
click at [152, 83] on b "distinction" at bounding box center [148, 82] width 21 height 5
click at [319, 112] on b "hither" at bounding box center [325, 112] width 12 height 5
click at [332, 111] on b "issue" at bounding box center [337, 112] width 11 height 5
click at [327, 132] on b "truant" at bounding box center [333, 133] width 12 height 5
click at [173, 151] on b "invisibility" at bounding box center [163, 153] width 20 height 5
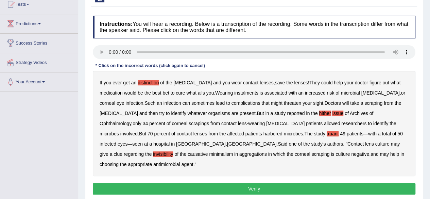
click at [281, 183] on button "Verify" at bounding box center [254, 189] width 323 height 12
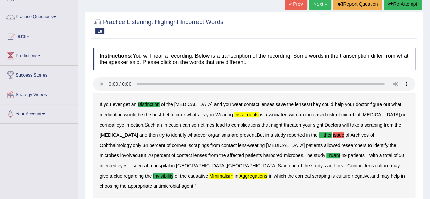
scroll to position [42, 0]
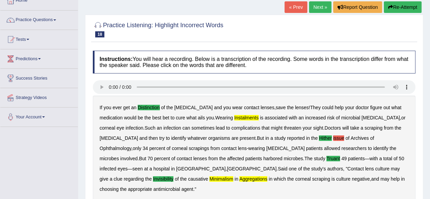
click at [320, 5] on link "Next »" at bounding box center [320, 7] width 22 height 12
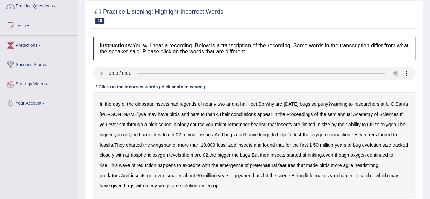
scroll to position [56, 0]
click at [118, 103] on b "day" at bounding box center [117, 103] width 8 height 5
click at [327, 113] on b "semiannual" at bounding box center [339, 113] width 24 height 5
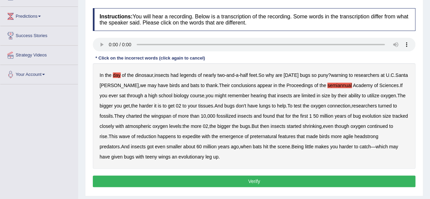
scroll to position [88, 0]
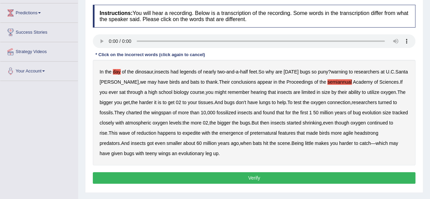
click at [201, 132] on b "expedite" at bounding box center [192, 132] width 18 height 5
click at [277, 133] on b "preternatural" at bounding box center [263, 132] width 27 height 5
click at [264, 179] on button "Verify" at bounding box center [254, 178] width 323 height 12
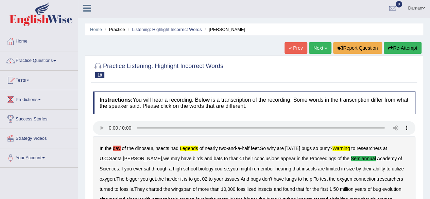
scroll to position [0, 0]
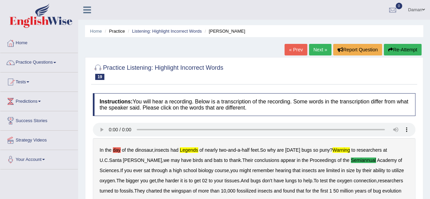
click at [316, 53] on link "Next »" at bounding box center [320, 50] width 22 height 12
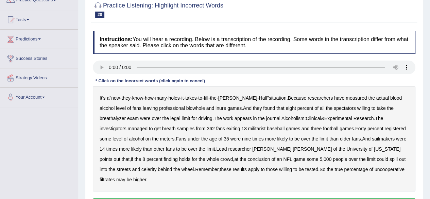
scroll to position [63, 0]
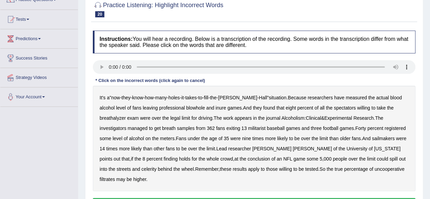
click at [186, 108] on b "blowhole" at bounding box center [195, 107] width 19 height 5
click at [216, 107] on b "inure" at bounding box center [221, 107] width 11 height 5
click at [248, 125] on b "militarist" at bounding box center [256, 127] width 17 height 5
click at [372, 138] on b "sailmakers" at bounding box center [383, 138] width 23 height 5
click at [156, 166] on b "celerity" at bounding box center [148, 168] width 15 height 5
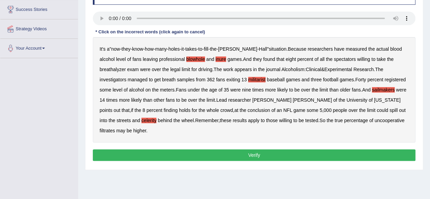
scroll to position [112, 0]
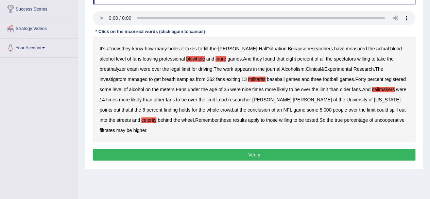
click at [273, 149] on button "Verify" at bounding box center [254, 155] width 323 height 12
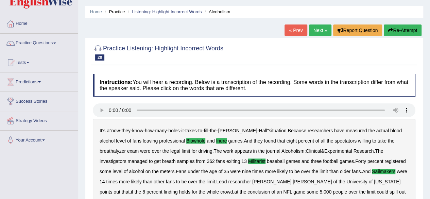
scroll to position [0, 0]
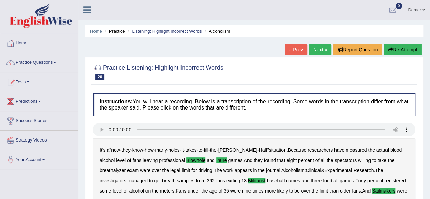
click at [318, 53] on link "Next »" at bounding box center [320, 50] width 22 height 12
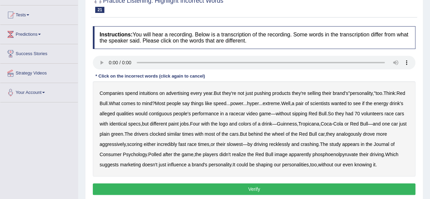
scroll to position [67, 0]
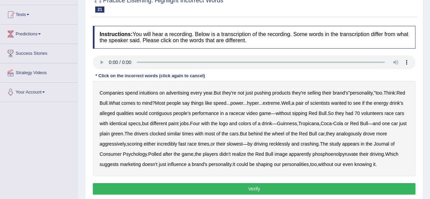
click at [149, 93] on b "intuitions" at bounding box center [148, 92] width 19 height 5
click at [172, 114] on b "contiguous" at bounding box center [160, 112] width 23 height 5
click at [362, 133] on b "analogously" at bounding box center [348, 133] width 25 height 5
click at [353, 155] on b "phosphoenolpyruvate" at bounding box center [335, 153] width 46 height 5
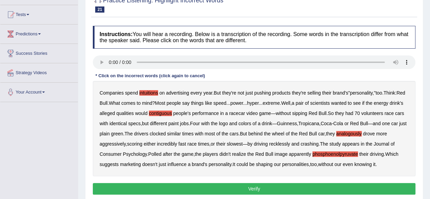
click at [301, 189] on button "Verify" at bounding box center [254, 189] width 323 height 12
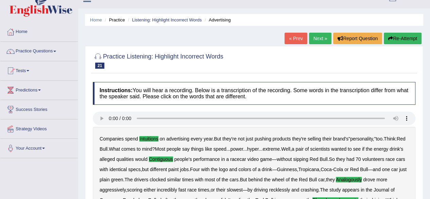
scroll to position [0, 0]
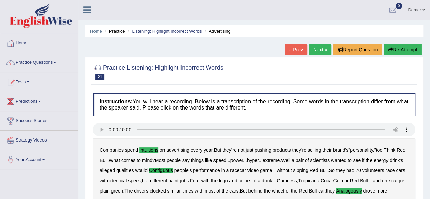
click at [320, 51] on link "Next »" at bounding box center [320, 50] width 22 height 12
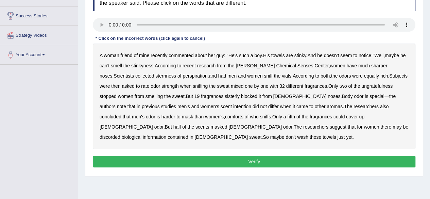
scroll to position [105, 0]
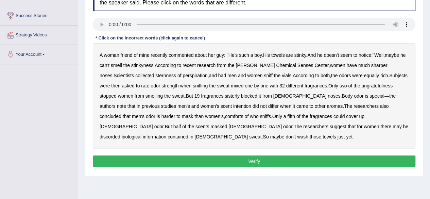
click at [155, 77] on b "sternness" at bounding box center [165, 75] width 21 height 5
click at [362, 85] on b "ungratefulness" at bounding box center [376, 85] width 31 height 5
click at [225, 114] on b "comforts" at bounding box center [234, 116] width 18 height 5
click at [120, 134] on b "discorded" at bounding box center [110, 136] width 21 height 5
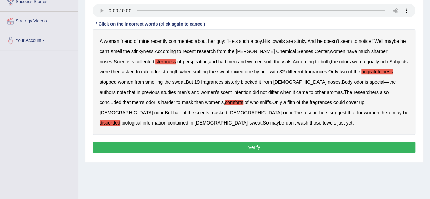
scroll to position [119, 0]
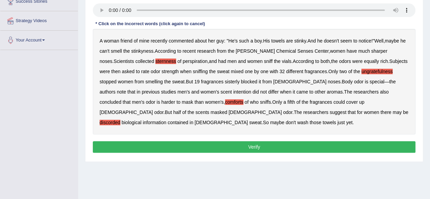
click at [290, 145] on button "Verify" at bounding box center [254, 147] width 323 height 12
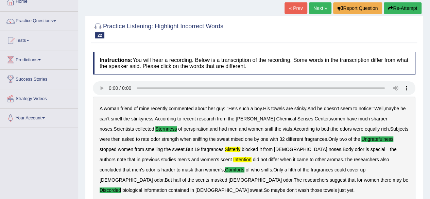
scroll to position [41, 0]
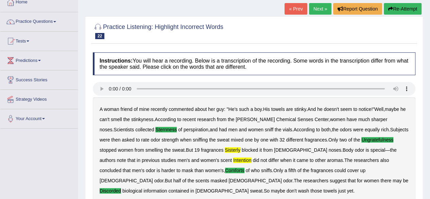
click at [316, 7] on link "Next »" at bounding box center [320, 9] width 22 height 12
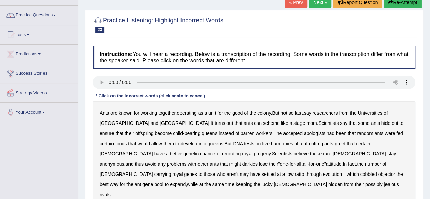
scroll to position [49, 0]
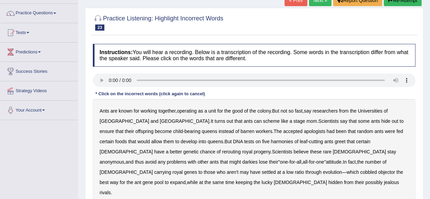
click at [304, 131] on b "apologists" at bounding box center [314, 130] width 21 height 5
click at [396, 130] on b "fed" at bounding box center [399, 130] width 6 height 5
click at [258, 159] on b "darkies" at bounding box center [249, 161] width 15 height 5
click at [378, 170] on b "objector" at bounding box center [386, 171] width 17 height 5
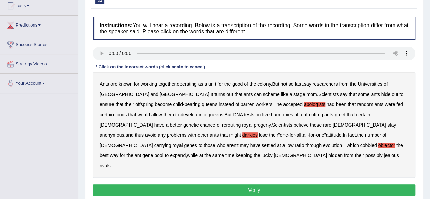
scroll to position [77, 0]
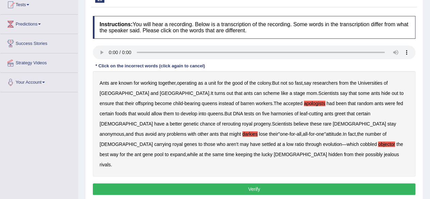
click at [338, 183] on button "Verify" at bounding box center [254, 189] width 323 height 12
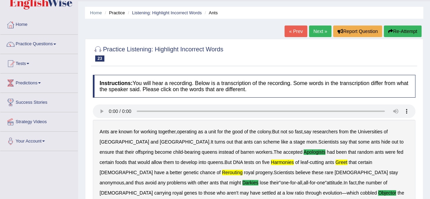
scroll to position [16, 0]
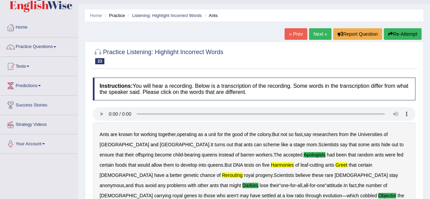
click at [324, 35] on link "Next »" at bounding box center [320, 34] width 22 height 12
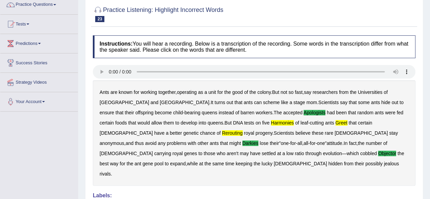
scroll to position [0, 0]
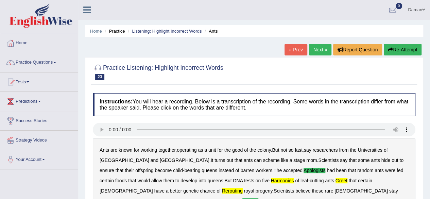
click at [316, 48] on link "Next »" at bounding box center [320, 50] width 22 height 12
click at [43, 62] on link "Practice Questions" at bounding box center [39, 61] width 78 height 17
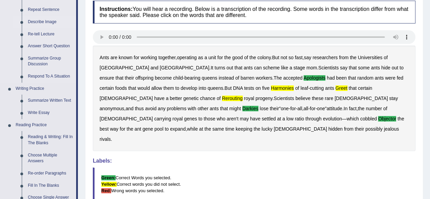
scroll to position [94, 0]
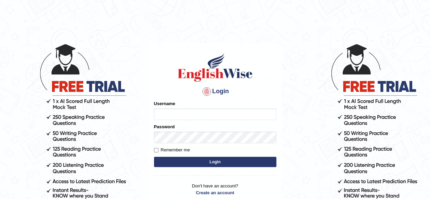
click at [205, 110] on input "Username" at bounding box center [215, 114] width 122 height 12
type input "Damanjit"
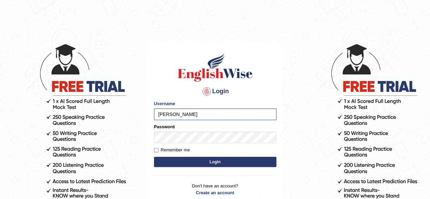
click at [210, 162] on button "Login" at bounding box center [215, 162] width 122 height 10
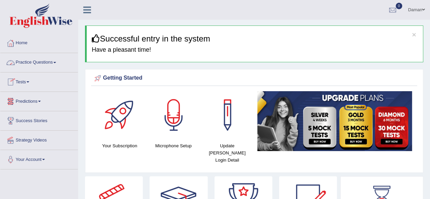
click at [41, 63] on link "Practice Questions" at bounding box center [39, 61] width 78 height 17
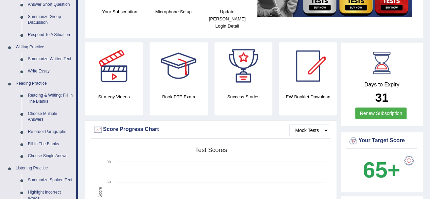
scroll to position [131, 0]
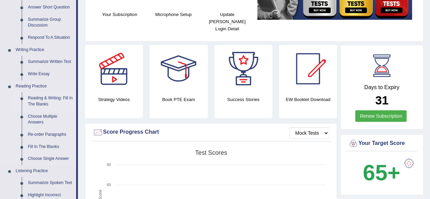
click at [39, 100] on link "Reading & Writing: Fill In The Blanks" at bounding box center [50, 101] width 51 height 18
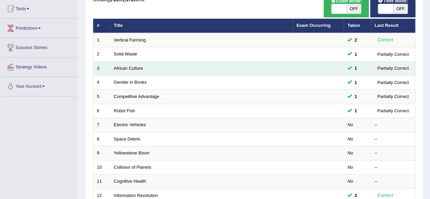
scroll to position [73, 0]
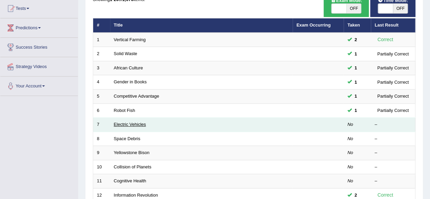
click at [124, 122] on link "Electric Vehicles" at bounding box center [130, 124] width 32 height 5
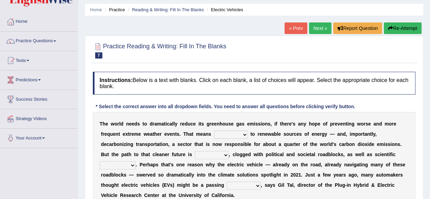
scroll to position [22, 0]
click at [245, 136] on select "grafting drafting crafting shifting" at bounding box center [231, 134] width 34 height 8
select select "shifting"
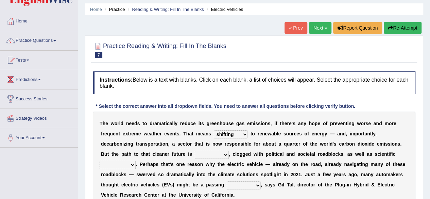
click at [214, 130] on select "grafting drafting crafting shifting" at bounding box center [231, 134] width 34 height 8
click at [222, 153] on select "daunting daunted daunt dauntless" at bounding box center [212, 155] width 34 height 8
select select "daunted"
click at [195, 151] on select "daunting daunted daunt dauntless" at bounding box center [212, 155] width 34 height 8
click at [133, 164] on select "spectacles obstacles tentacles receptacles" at bounding box center [118, 165] width 36 height 8
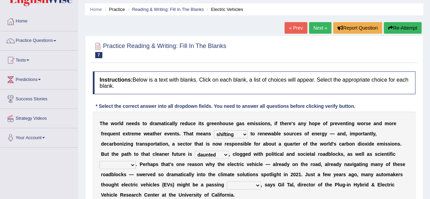
click at [256, 185] on select "fad gad tad lad" at bounding box center [244, 185] width 34 height 8
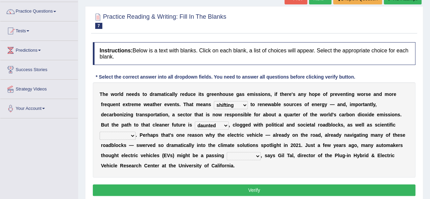
scroll to position [51, 0]
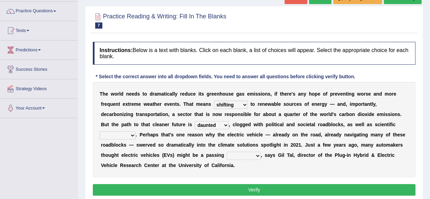
click at [133, 134] on select "spectacles obstacles tentacles receptacles" at bounding box center [118, 135] width 36 height 8
select select "obstacles"
click at [100, 131] on select "spectacles obstacles tentacles receptacles" at bounding box center [118, 135] width 36 height 8
click at [251, 154] on select "fad gad tad lad" at bounding box center [244, 156] width 34 height 8
select select "gad"
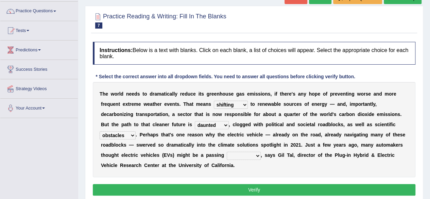
click at [227, 152] on select "fad gad tad lad" at bounding box center [244, 156] width 34 height 8
click at [247, 188] on button "Verify" at bounding box center [254, 190] width 323 height 12
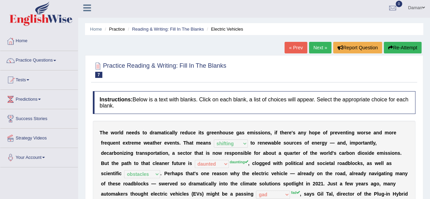
scroll to position [2, 0]
click at [318, 47] on link "Next »" at bounding box center [320, 48] width 22 height 12
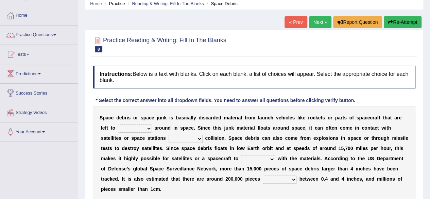
scroll to position [28, 0]
click at [149, 127] on select "twist center roam loll" at bounding box center [135, 128] width 34 height 8
select select "center"
click at [118, 124] on select "twist center roam loll" at bounding box center [135, 128] width 34 height 8
click at [150, 124] on select "twist center roam loll" at bounding box center [135, 128] width 34 height 8
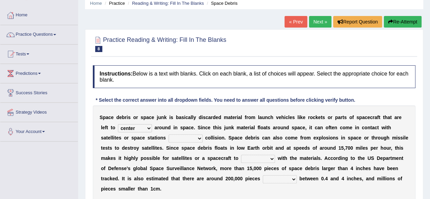
click at [197, 139] on select "risks risk risked risking" at bounding box center [186, 138] width 34 height 8
select select "risk"
click at [169, 134] on select "risks risk risked risking" at bounding box center [186, 138] width 34 height 8
click at [270, 159] on select "collect collate collide collocate" at bounding box center [258, 159] width 34 height 8
select select "collect"
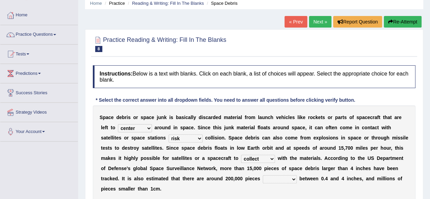
click at [241, 155] on select "collect collate collide collocate" at bounding box center [258, 159] width 34 height 8
click at [267, 158] on select "collect collate collide collocate" at bounding box center [258, 159] width 34 height 8
click at [274, 176] on select "sized sizing size sizes" at bounding box center [280, 179] width 34 height 8
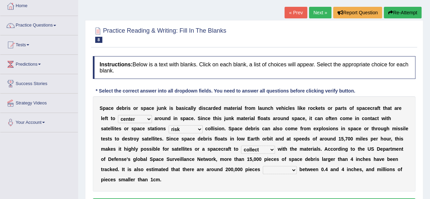
scroll to position [37, 0]
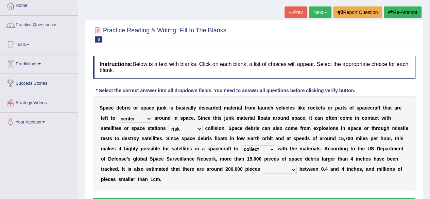
click at [291, 170] on select "sized sizing size sizes" at bounding box center [280, 170] width 34 height 8
select select "sized"
click at [263, 166] on select "sized sizing size sizes" at bounding box center [280, 170] width 34 height 8
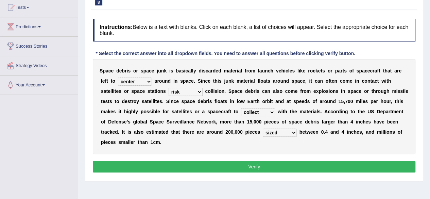
scroll to position [75, 0]
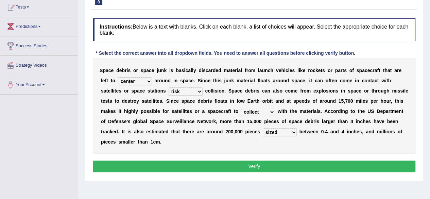
click at [304, 166] on button "Verify" at bounding box center [254, 166] width 323 height 12
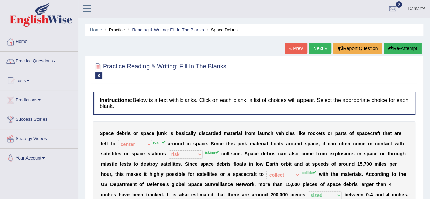
scroll to position [0, 0]
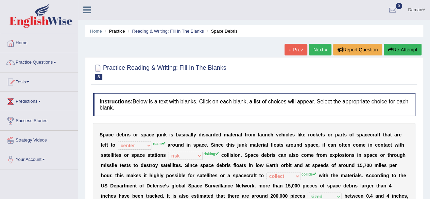
click at [318, 52] on link "Next »" at bounding box center [320, 50] width 22 height 12
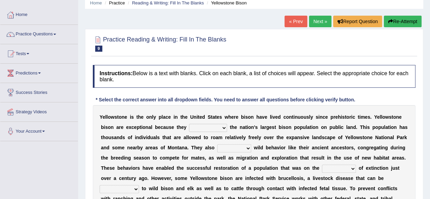
scroll to position [29, 0]
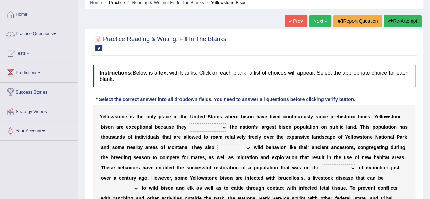
click at [220, 126] on select "congregate comprise consist compromise" at bounding box center [208, 127] width 38 height 8
select select "compromise"
click at [189, 123] on select "congregate comprise consist compromise" at bounding box center [208, 127] width 38 height 8
click at [247, 150] on select "exhibit disregard resist encourage" at bounding box center [234, 148] width 34 height 8
click at [217, 144] on select "exhibit disregard resist encourage" at bounding box center [234, 148] width 34 height 8
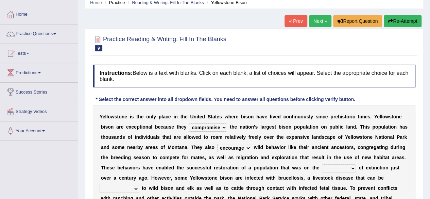
click at [248, 146] on select "exhibit disregard resist encourage" at bounding box center [234, 148] width 34 height 8
click at [217, 144] on select "exhibit disregard resist encourage" at bounding box center [234, 148] width 34 height 8
click at [247, 147] on select "exhibit disregard resist encourage" at bounding box center [234, 148] width 34 height 8
click at [217, 144] on select "exhibit disregard resist encourage" at bounding box center [234, 148] width 34 height 8
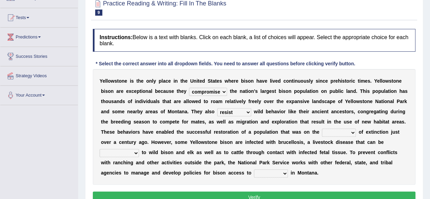
scroll to position [65, 0]
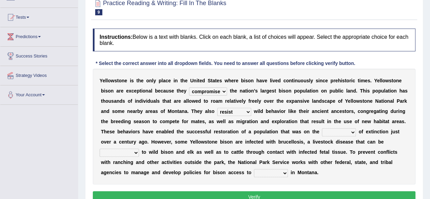
click at [245, 112] on select "exhibit disregard resist encourage" at bounding box center [234, 112] width 34 height 8
select select "exhibit"
click at [217, 108] on select "exhibit disregard resist encourage" at bounding box center [234, 112] width 34 height 8
click at [345, 132] on select "brine brink danger brindle" at bounding box center [339, 132] width 34 height 8
select select "danger"
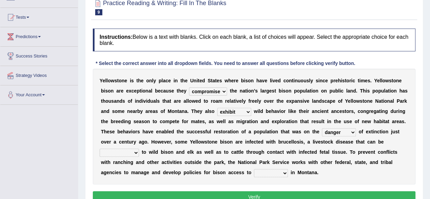
click at [322, 128] on select "brine brink danger brindle" at bounding box center [339, 132] width 34 height 8
click at [136, 154] on select "transplanted transported transgressed transmitted" at bounding box center [119, 153] width 39 height 8
select select "transmitted"
click at [100, 149] on select "transplanted transported transgressed transmitted" at bounding box center [119, 153] width 39 height 8
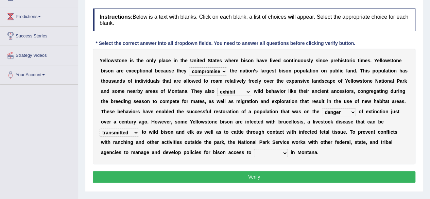
scroll to position [85, 0]
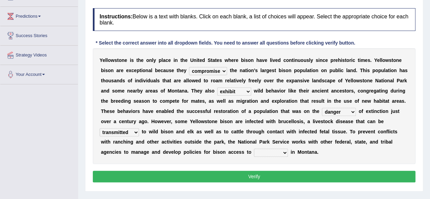
click at [284, 153] on select "habitat habitat habitant food" at bounding box center [271, 153] width 34 height 8
select select "habitant"
click at [254, 149] on select "habitat habitat habitant food" at bounding box center [271, 153] width 34 height 8
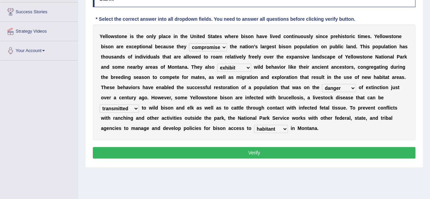
scroll to position [111, 0]
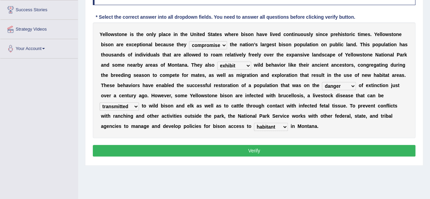
click at [312, 150] on button "Verify" at bounding box center [254, 151] width 323 height 12
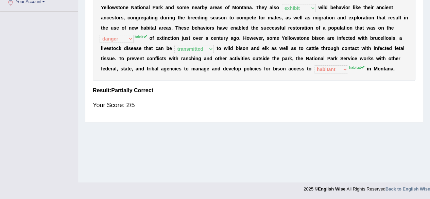
scroll to position [0, 0]
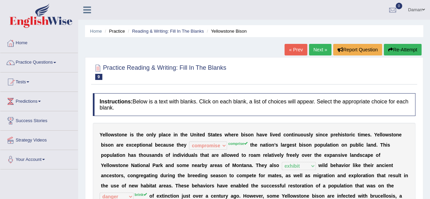
click at [322, 52] on link "Next »" at bounding box center [320, 50] width 22 height 12
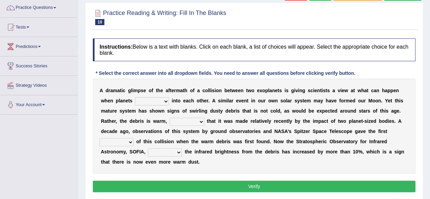
scroll to position [55, 0]
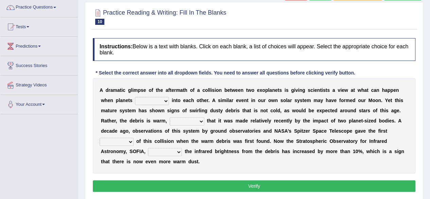
click at [166, 100] on select "crash explore roam implode" at bounding box center [152, 101] width 34 height 8
select select "crash"
click at [135, 97] on select "crash explore roam implode" at bounding box center [152, 101] width 34 height 8
drag, startPoint x: 215, startPoint y: 114, endPoint x: 240, endPoint y: 117, distance: 25.0
click at [240, 117] on div "A d r a m a t i c g l i m p s e o f t h e a f t e r m a t h o f a c o l l i s i…" at bounding box center [254, 125] width 323 height 95
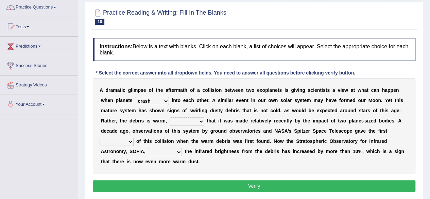
click at [199, 121] on select "reinforcing sentencing forging conducing" at bounding box center [187, 121] width 35 height 8
select select "reinforcing"
click at [170, 117] on select "reinforcing sentencing forging conducing" at bounding box center [187, 121] width 35 height 8
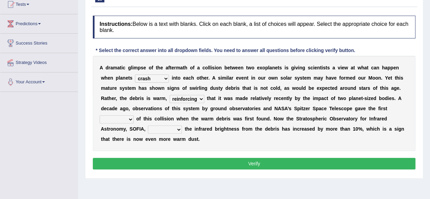
scroll to position [85, 0]
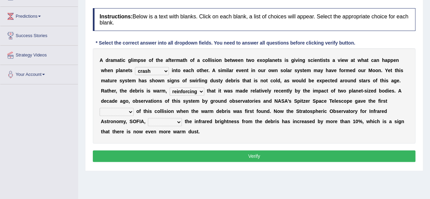
click at [131, 111] on select "pints faints hints taints" at bounding box center [117, 112] width 34 height 8
select select "hints"
click at [100, 108] on select "pints faints hints taints" at bounding box center [117, 112] width 34 height 8
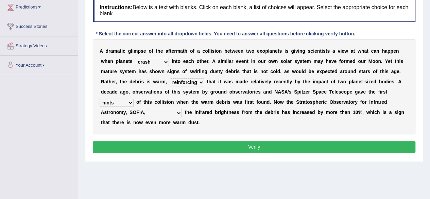
scroll to position [95, 0]
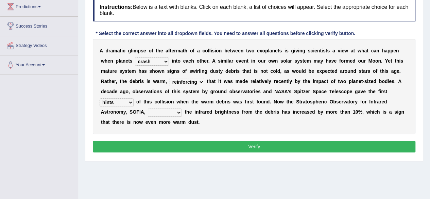
click at [176, 112] on select "concealed revealed repealed unsealed" at bounding box center [165, 112] width 34 height 8
select select "revealed"
click at [148, 108] on select "concealed revealed repealed unsealed" at bounding box center [165, 112] width 34 height 8
click at [240, 145] on button "Verify" at bounding box center [254, 147] width 323 height 12
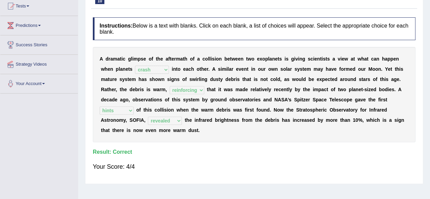
scroll to position [0, 0]
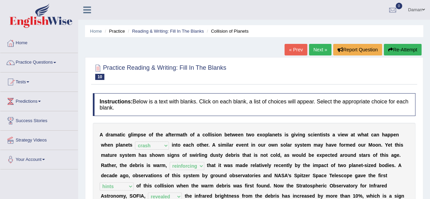
click at [318, 50] on link "Next »" at bounding box center [320, 50] width 22 height 12
click at [318, 52] on link "Next »" at bounding box center [320, 50] width 22 height 12
click at [316, 51] on link "Next »" at bounding box center [320, 50] width 22 height 12
click at [37, 61] on link "Practice Questions" at bounding box center [39, 61] width 78 height 17
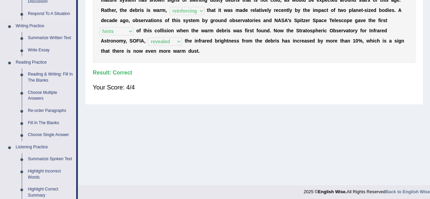
scroll to position [155, 0]
click at [39, 110] on link "Re-order Paragraphs" at bounding box center [50, 110] width 51 height 12
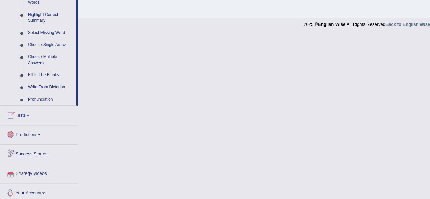
scroll to position [332, 0]
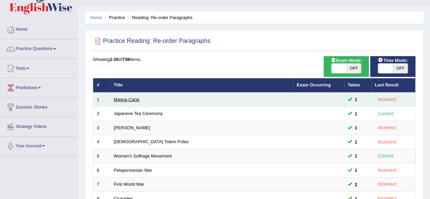
scroll to position [13, 0]
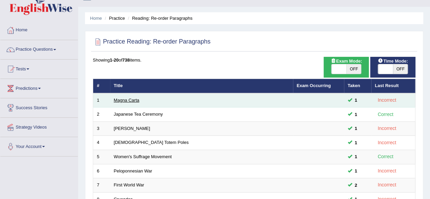
click at [123, 101] on link "Magna Carta" at bounding box center [126, 100] width 25 height 5
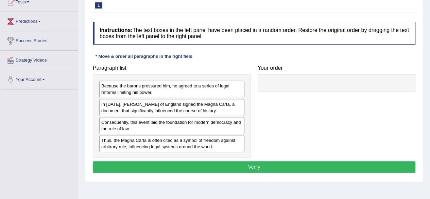
scroll to position [81, 0]
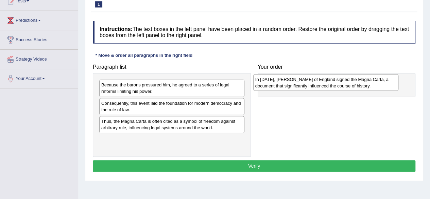
drag, startPoint x: 128, startPoint y: 108, endPoint x: 282, endPoint y: 84, distance: 156.2
click at [282, 84] on div "In [DATE], [PERSON_NAME] of England signed the Magna Carta, a document that sig…" at bounding box center [325, 82] width 145 height 17
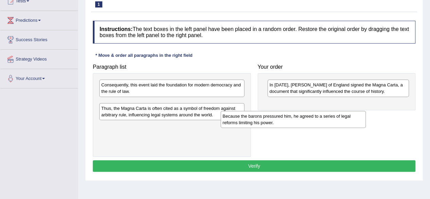
drag, startPoint x: 192, startPoint y: 91, endPoint x: 314, endPoint y: 121, distance: 125.8
click at [314, 121] on div "Because the barons pressured him, he agreed to a series of legal reforms limiti…" at bounding box center [293, 119] width 145 height 17
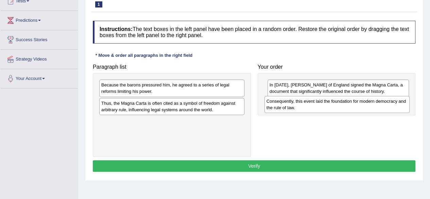
drag, startPoint x: 201, startPoint y: 89, endPoint x: 366, endPoint y: 104, distance: 165.9
click at [366, 104] on div "Consequently, this event laid the foundation for modern democracy and the rule …" at bounding box center [336, 104] width 145 height 17
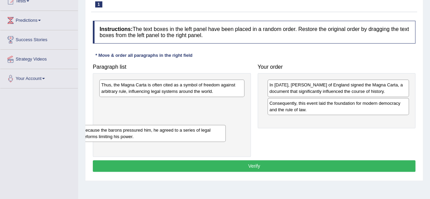
drag, startPoint x: 227, startPoint y: 89, endPoint x: 209, endPoint y: 134, distance: 48.9
click at [209, 134] on div "Because the barons pressured him, he agreed to a series of legal reforms limiti…" at bounding box center [153, 133] width 145 height 17
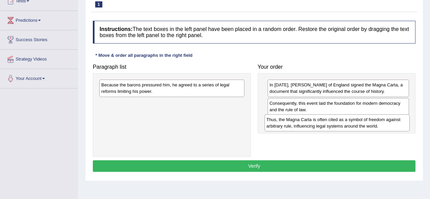
drag, startPoint x: 207, startPoint y: 89, endPoint x: 372, endPoint y: 123, distance: 169.0
click at [372, 123] on div "Thus, the Magna Carta is often cited as a symbol of freedom against arbitrary r…" at bounding box center [336, 122] width 145 height 17
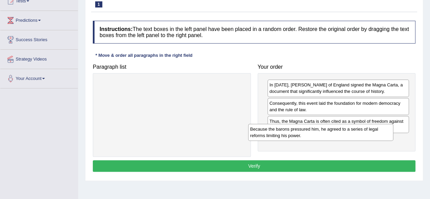
drag, startPoint x: 208, startPoint y: 86, endPoint x: 370, endPoint y: 132, distance: 168.1
click at [370, 132] on div "Because the barons pressured him, he agreed to a series of legal reforms limiti…" at bounding box center [320, 132] width 145 height 17
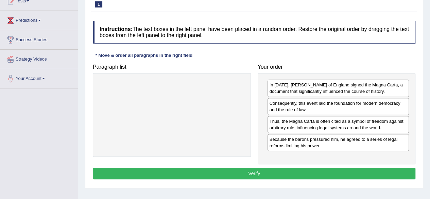
click at [312, 172] on button "Verify" at bounding box center [254, 174] width 323 height 12
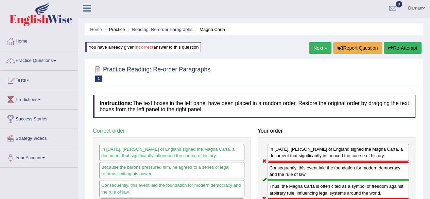
scroll to position [2, 0]
click at [393, 47] on button "Re-Attempt" at bounding box center [403, 48] width 38 height 12
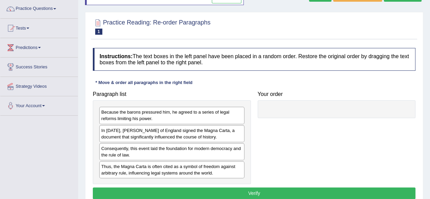
scroll to position [55, 0]
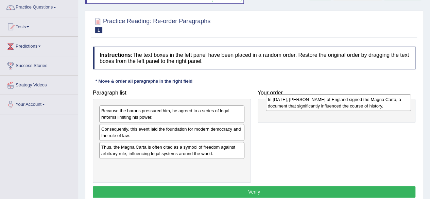
drag, startPoint x: 199, startPoint y: 134, endPoint x: 367, endPoint y: 103, distance: 170.8
click at [367, 103] on div "In [DATE], [PERSON_NAME] of England signed the Magna Carta, a document that sig…" at bounding box center [338, 102] width 145 height 17
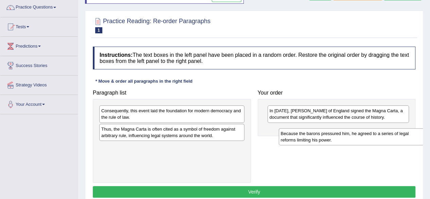
drag, startPoint x: 180, startPoint y: 115, endPoint x: 373, endPoint y: 129, distance: 192.9
click at [373, 129] on div "Because the barons pressured him, he agreed to a series of legal reforms limiti…" at bounding box center [351, 136] width 145 height 17
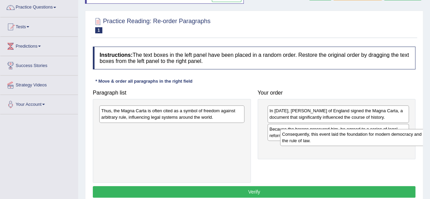
drag, startPoint x: 204, startPoint y: 112, endPoint x: 385, endPoint y: 134, distance: 183.3
click at [385, 134] on div "Consequently, this event laid the foundation for modern democracy and the rule …" at bounding box center [352, 137] width 145 height 17
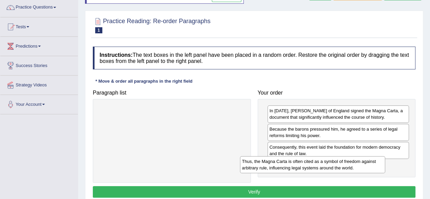
drag, startPoint x: 211, startPoint y: 116, endPoint x: 399, endPoint y: 168, distance: 194.5
click at [385, 168] on div "Thus, the Magna Carta is often cited as a symbol of freedom against arbitrary r…" at bounding box center [312, 164] width 145 height 17
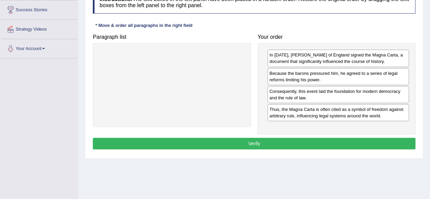
scroll to position [112, 0]
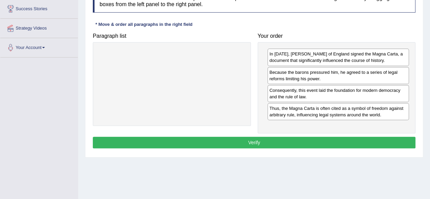
click at [256, 137] on button "Verify" at bounding box center [254, 143] width 323 height 12
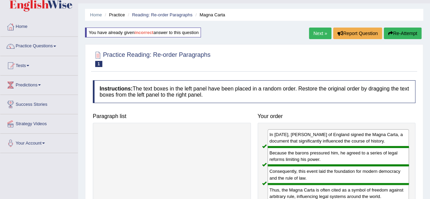
scroll to position [0, 0]
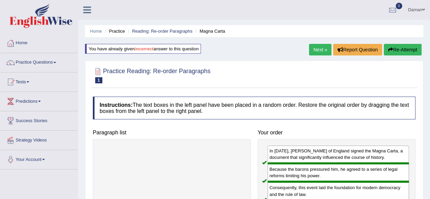
click at [318, 50] on link "Next »" at bounding box center [320, 50] width 22 height 12
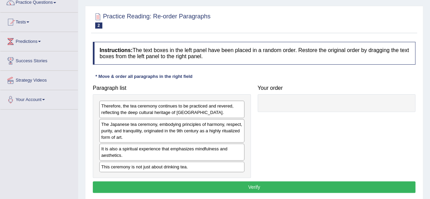
scroll to position [63, 0]
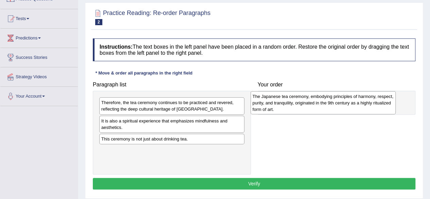
drag, startPoint x: 203, startPoint y: 127, endPoint x: 357, endPoint y: 103, distance: 155.9
click at [357, 103] on div "The Japanese tea ceremony, embodying principles of harmony, respect, purity, an…" at bounding box center [323, 102] width 145 height 23
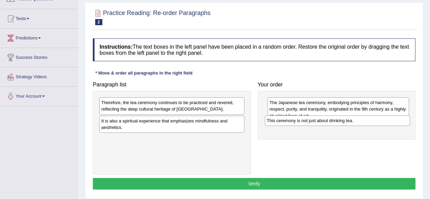
drag, startPoint x: 206, startPoint y: 138, endPoint x: 375, endPoint y: 120, distance: 169.2
click at [375, 120] on div "This ceremony is not just about drinking tea." at bounding box center [337, 120] width 145 height 10
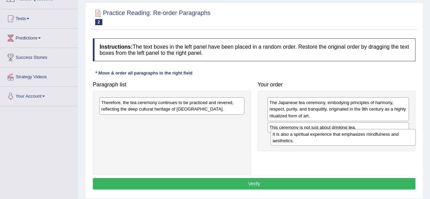
drag, startPoint x: 218, startPoint y: 123, endPoint x: 386, endPoint y: 136, distance: 168.5
click at [386, 136] on div "It is also a spiritual experience that emphasizes mindfulness and aesthetics." at bounding box center [343, 137] width 145 height 17
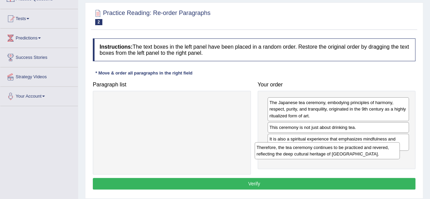
drag, startPoint x: 220, startPoint y: 105, endPoint x: 381, endPoint y: 151, distance: 168.2
click at [381, 151] on div "Therefore, the tea ceremony continues to be practiced and revered, reflecting t…" at bounding box center [327, 150] width 145 height 17
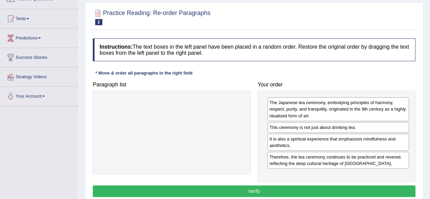
click at [291, 188] on button "Verify" at bounding box center [254, 191] width 323 height 12
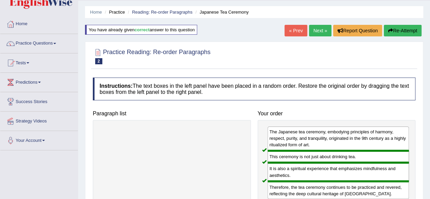
scroll to position [0, 0]
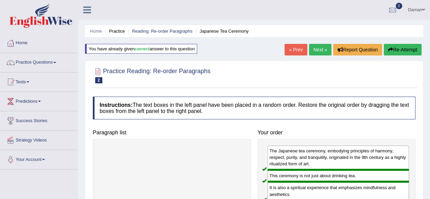
click at [321, 49] on link "Next »" at bounding box center [320, 50] width 22 height 12
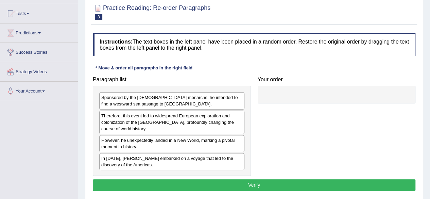
scroll to position [69, 0]
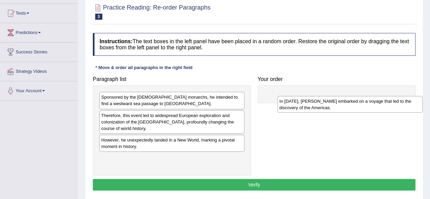
drag, startPoint x: 169, startPoint y: 161, endPoint x: 350, endPoint y: 99, distance: 191.6
click at [350, 99] on div "In [DATE], [PERSON_NAME] embarked on a voyage that led to the discovery of the …" at bounding box center [349, 104] width 145 height 17
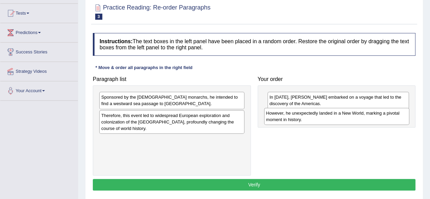
drag, startPoint x: 164, startPoint y: 143, endPoint x: 328, endPoint y: 116, distance: 166.4
click at [328, 116] on div "However, he unexpectedly landed in a New World, marking a pivotal moment in his…" at bounding box center [336, 116] width 145 height 17
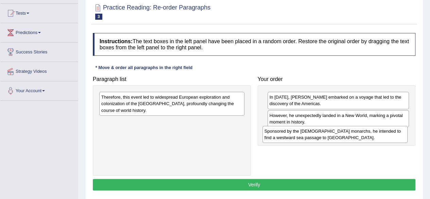
drag, startPoint x: 178, startPoint y: 101, endPoint x: 341, endPoint y: 134, distance: 165.5
click at [341, 134] on div "Sponsored by the Spanish monarchs, he intended to find a westward sea passage t…" at bounding box center [334, 134] width 145 height 17
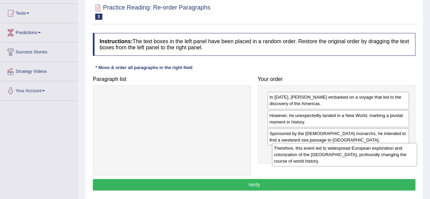
drag, startPoint x: 188, startPoint y: 102, endPoint x: 360, endPoint y: 153, distance: 180.1
click at [360, 153] on div "Therefore, this event led to widespread European exploration and colonization o…" at bounding box center [344, 154] width 145 height 23
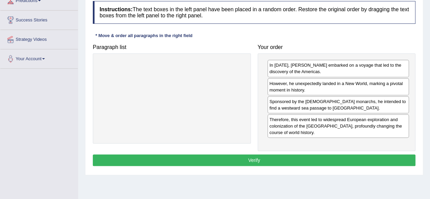
scroll to position [102, 0]
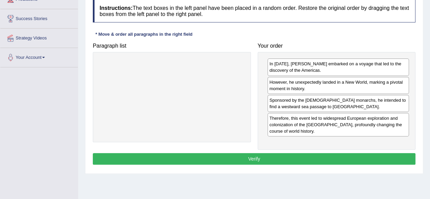
click at [271, 155] on button "Verify" at bounding box center [254, 159] width 323 height 12
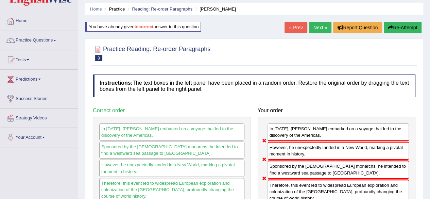
scroll to position [22, 0]
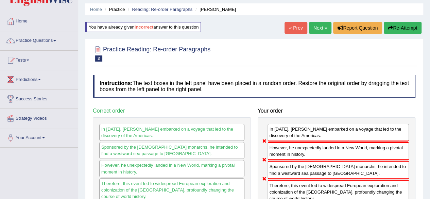
click at [319, 27] on link "Next »" at bounding box center [320, 28] width 22 height 12
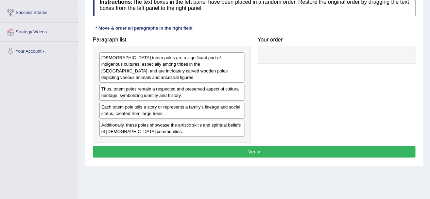
scroll to position [109, 0]
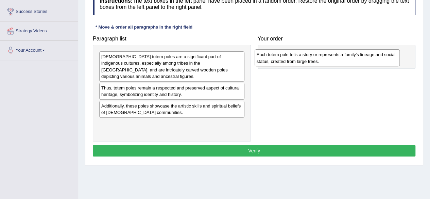
drag, startPoint x: 173, startPoint y: 108, endPoint x: 330, endPoint y: 55, distance: 165.7
click at [330, 55] on div "Each totem pole tells a story or represents a family's lineage and social statu…" at bounding box center [327, 57] width 145 height 17
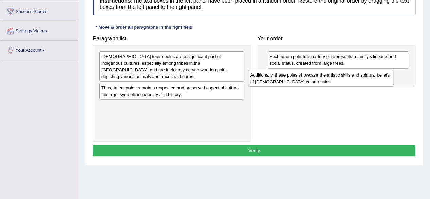
drag, startPoint x: 202, startPoint y: 112, endPoint x: 351, endPoint y: 81, distance: 152.3
click at [351, 81] on div "Additionally, these poles showcase the artistic skills and spiritual beliefs of…" at bounding box center [320, 78] width 145 height 17
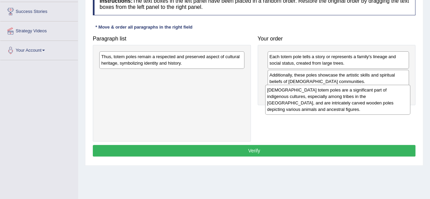
drag, startPoint x: 218, startPoint y: 69, endPoint x: 384, endPoint y: 102, distance: 168.7
click at [384, 102] on div "Native American totem poles are a significant part of indigenous cultures, espe…" at bounding box center [337, 100] width 145 height 30
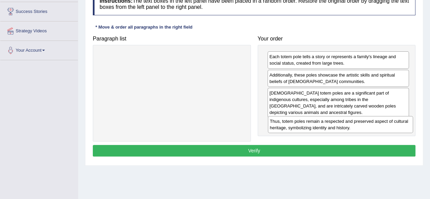
drag, startPoint x: 204, startPoint y: 57, endPoint x: 371, endPoint y: 122, distance: 179.1
click at [371, 122] on div "Thus, totem poles remain a respected and preserved aspect of cultural heritage,…" at bounding box center [340, 124] width 145 height 17
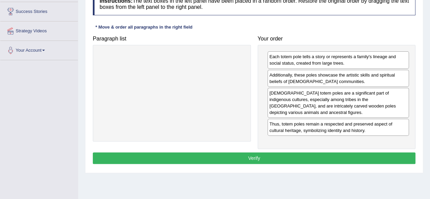
click at [331, 154] on button "Verify" at bounding box center [254, 158] width 323 height 12
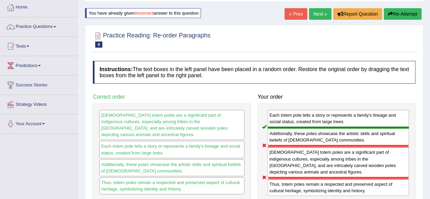
scroll to position [35, 0]
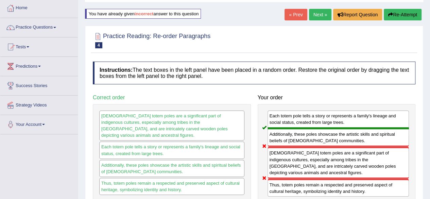
click at [316, 16] on link "Next »" at bounding box center [320, 15] width 22 height 12
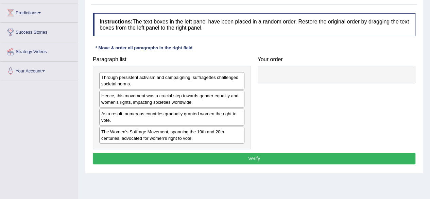
scroll to position [89, 0]
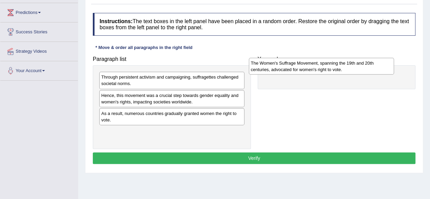
drag, startPoint x: 206, startPoint y: 132, endPoint x: 356, endPoint y: 64, distance: 164.3
click at [356, 64] on div "The Women's Suffrage Movement, spanning the 19th and 20th centuries, advocated …" at bounding box center [321, 66] width 145 height 17
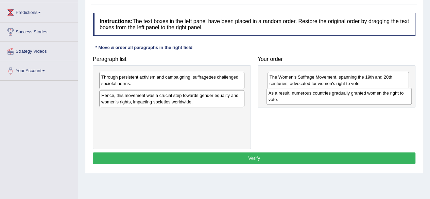
drag, startPoint x: 226, startPoint y: 117, endPoint x: 393, endPoint y: 97, distance: 168.5
click at [393, 97] on div "As a result, numerous countries gradually granted women the right to vote." at bounding box center [339, 96] width 145 height 17
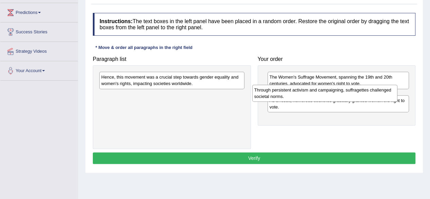
drag, startPoint x: 195, startPoint y: 82, endPoint x: 351, endPoint y: 96, distance: 156.7
click at [351, 96] on div "Through persistent activism and campaigning, suffragettes challenged societal n…" at bounding box center [324, 93] width 145 height 17
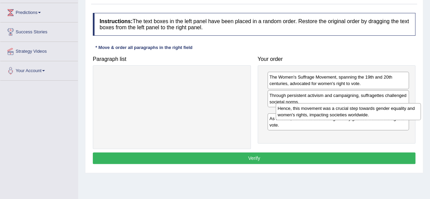
drag, startPoint x: 207, startPoint y: 81, endPoint x: 383, endPoint y: 112, distance: 178.8
click at [383, 112] on div "Hence, this movement was a crucial step towards gender equality and women's rig…" at bounding box center [348, 111] width 145 height 17
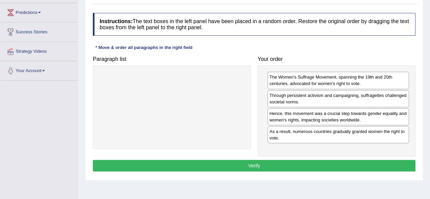
click at [328, 168] on button "Verify" at bounding box center [254, 166] width 323 height 12
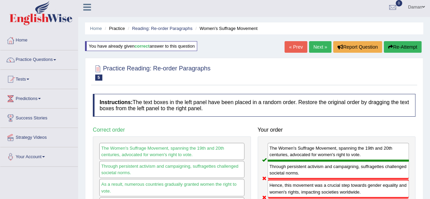
scroll to position [0, 0]
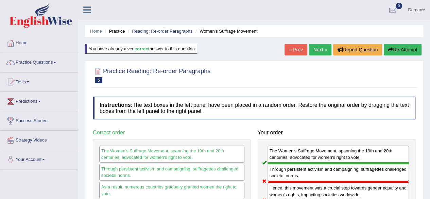
click at [319, 48] on link "Next »" at bounding box center [320, 50] width 22 height 12
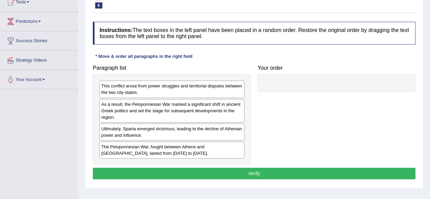
scroll to position [83, 0]
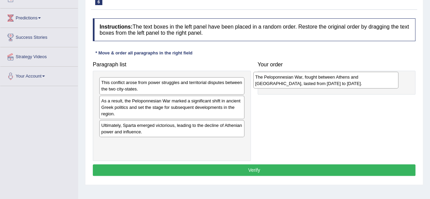
drag, startPoint x: 183, startPoint y: 149, endPoint x: 337, endPoint y: 82, distance: 167.7
click at [337, 82] on div "The Peloponnesian War, fought between Athens and [GEOGRAPHIC_DATA], lasted from…" at bounding box center [325, 80] width 145 height 17
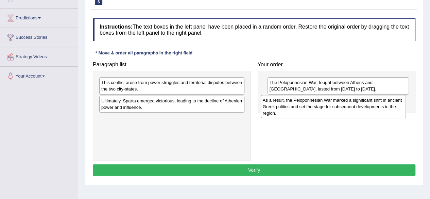
drag, startPoint x: 187, startPoint y: 107, endPoint x: 351, endPoint y: 105, distance: 164.5
click at [351, 105] on div "As a result, the Peloponnesian War marked a significant shift in ancient Greek …" at bounding box center [333, 106] width 145 height 23
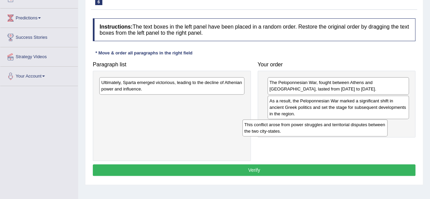
drag, startPoint x: 162, startPoint y: 87, endPoint x: 314, endPoint y: 126, distance: 157.7
click at [314, 126] on div "This conflict arose from power struggles and territorial disputes between the t…" at bounding box center [314, 127] width 145 height 17
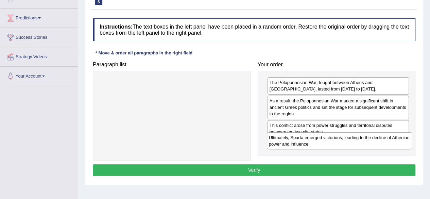
drag, startPoint x: 222, startPoint y: 86, endPoint x: 390, endPoint y: 140, distance: 176.5
click at [390, 140] on div "Ultimately, Sparta emerged victorious, leading to the decline of Athenian power…" at bounding box center [339, 140] width 145 height 17
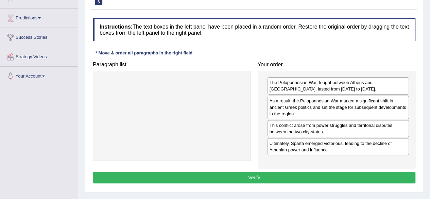
click at [308, 174] on button "Verify" at bounding box center [254, 178] width 323 height 12
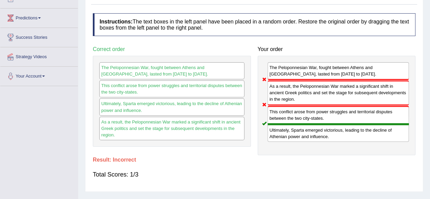
scroll to position [0, 0]
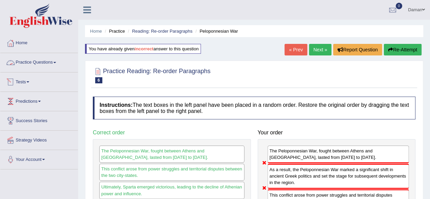
click at [45, 63] on link "Practice Questions" at bounding box center [39, 61] width 78 height 17
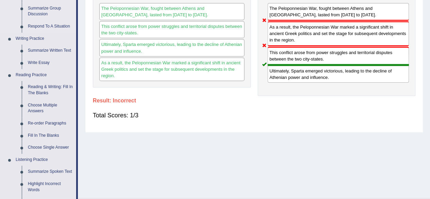
scroll to position [143, 0]
click at [35, 136] on link "Fill In The Blanks" at bounding box center [50, 135] width 51 height 12
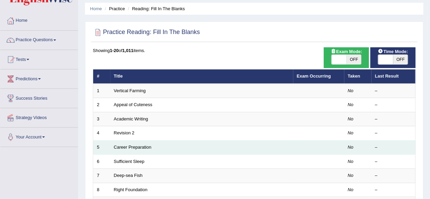
scroll to position [23, 0]
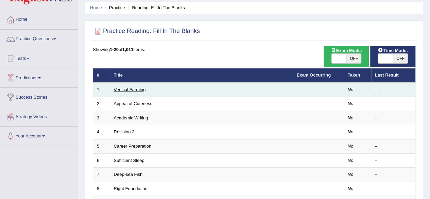
click at [128, 89] on link "Vertical Farming" at bounding box center [130, 89] width 32 height 5
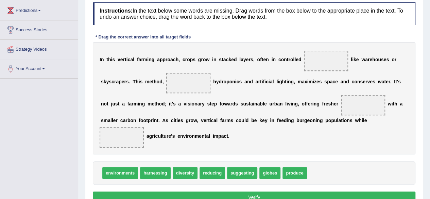
scroll to position [91, 0]
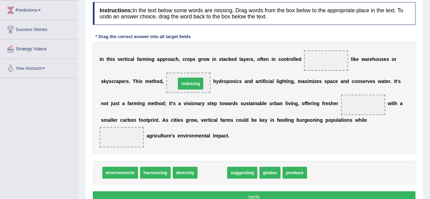
drag, startPoint x: 207, startPoint y: 174, endPoint x: 186, endPoint y: 83, distance: 93.0
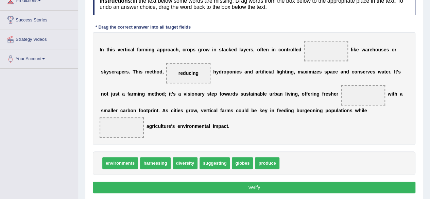
scroll to position [101, 0]
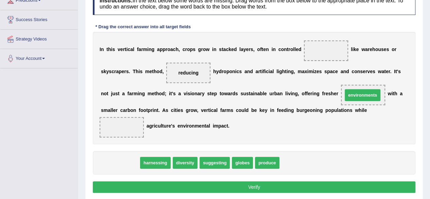
drag, startPoint x: 123, startPoint y: 164, endPoint x: 365, endPoint y: 96, distance: 251.6
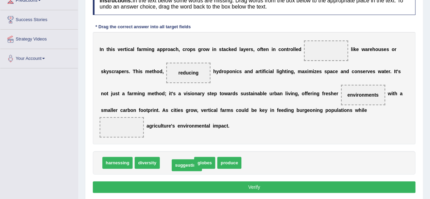
drag, startPoint x: 182, startPoint y: 165, endPoint x: 191, endPoint y: 167, distance: 10.1
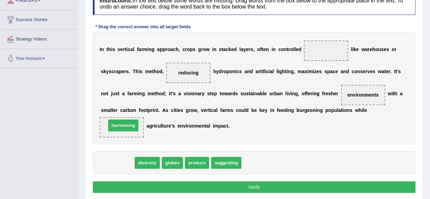
drag, startPoint x: 116, startPoint y: 165, endPoint x: 121, endPoint y: 127, distance: 38.5
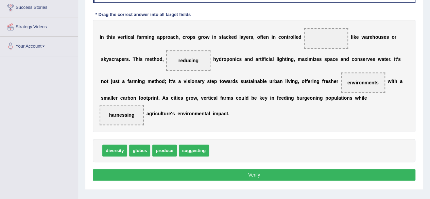
scroll to position [114, 0]
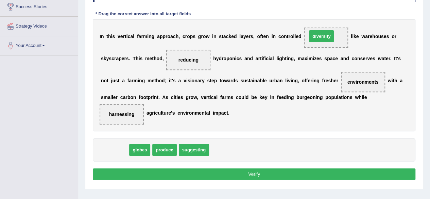
drag, startPoint x: 117, startPoint y: 150, endPoint x: 329, endPoint y: 36, distance: 240.8
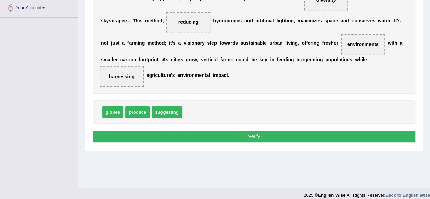
scroll to position [152, 0]
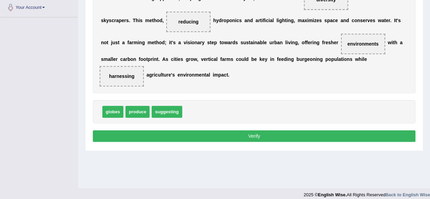
click at [236, 134] on button "Verify" at bounding box center [254, 136] width 323 height 12
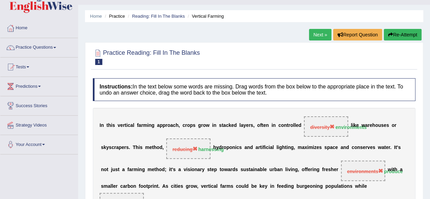
scroll to position [0, 0]
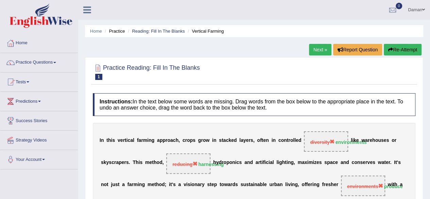
click at [318, 50] on link "Next »" at bounding box center [320, 50] width 22 height 12
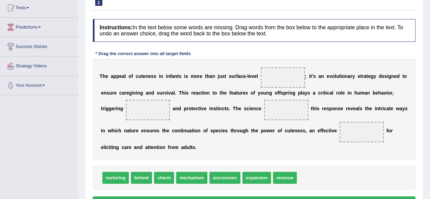
scroll to position [75, 0]
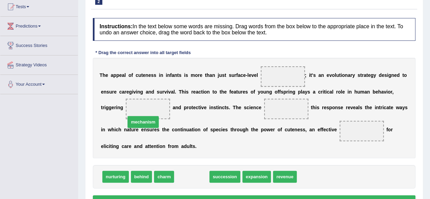
drag, startPoint x: 199, startPoint y: 176, endPoint x: 151, endPoint y: 116, distance: 77.2
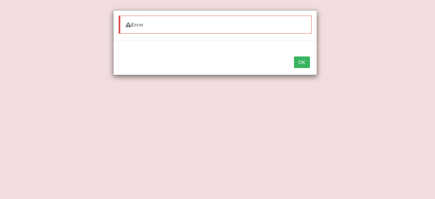
click at [299, 62] on button "OK" at bounding box center [302, 62] width 16 height 12
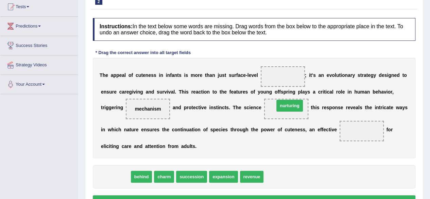
drag, startPoint x: 116, startPoint y: 176, endPoint x: 290, endPoint y: 105, distance: 188.1
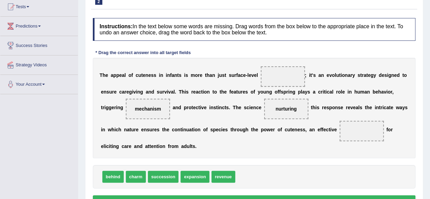
click at [162, 179] on span "succession" at bounding box center [163, 177] width 31 height 12
drag, startPoint x: 192, startPoint y: 178, endPoint x: 360, endPoint y: 133, distance: 173.9
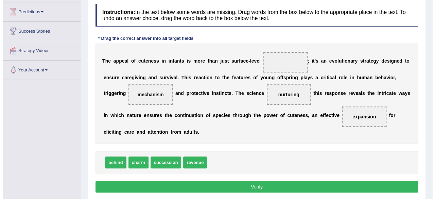
scroll to position [90, 0]
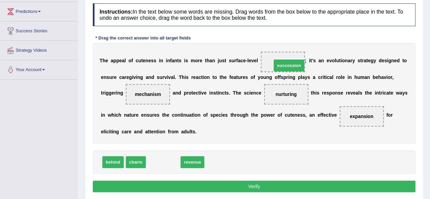
drag, startPoint x: 160, startPoint y: 162, endPoint x: 286, endPoint y: 65, distance: 158.8
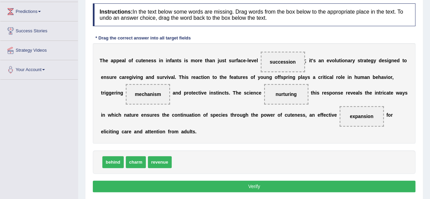
click at [258, 185] on button "Verify" at bounding box center [254, 187] width 323 height 12
